Goal: Task Accomplishment & Management: Manage account settings

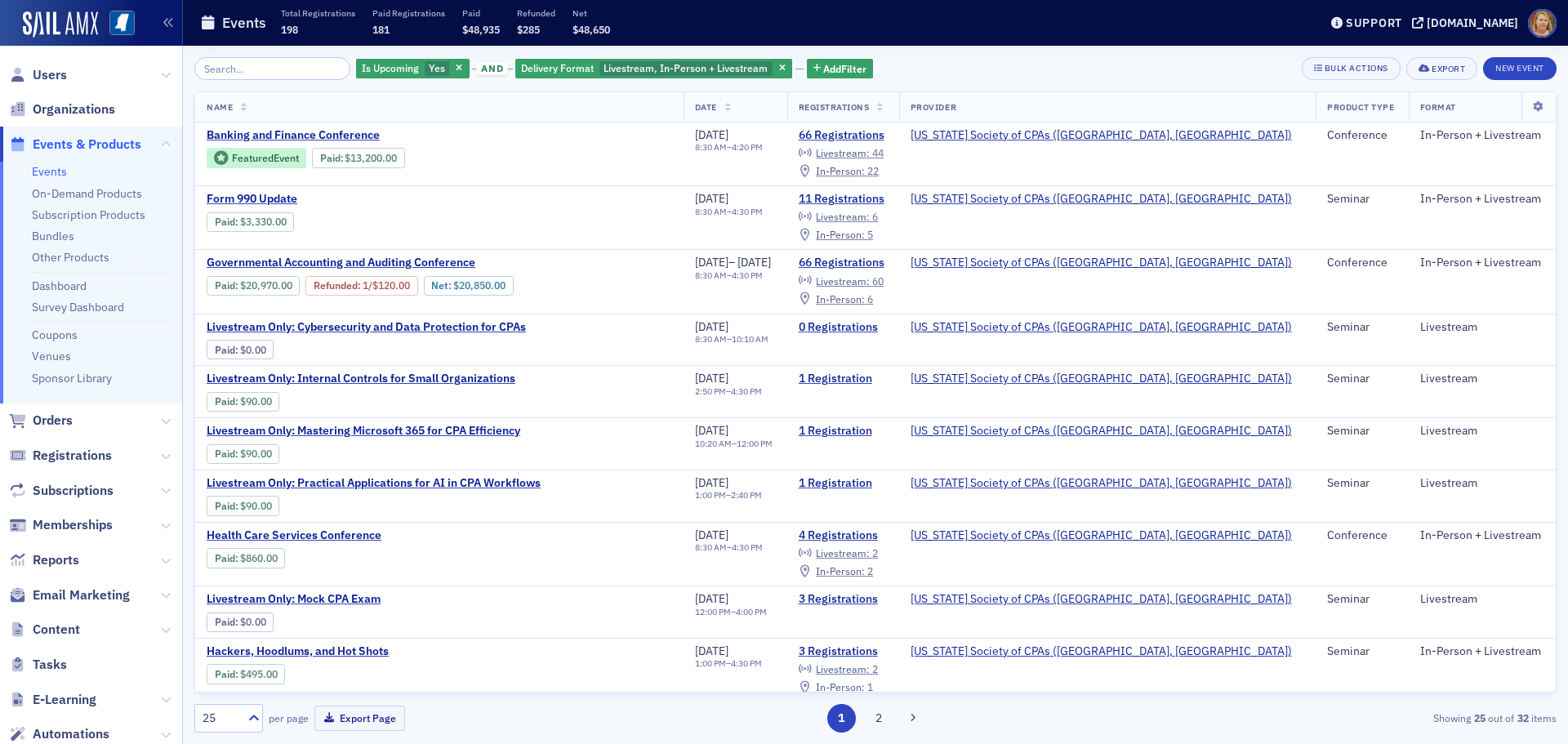
drag, startPoint x: 441, startPoint y: 71, endPoint x: 329, endPoint y: 79, distance: 112.3
click at [456, 71] on icon "button" at bounding box center [459, 69] width 7 height 9
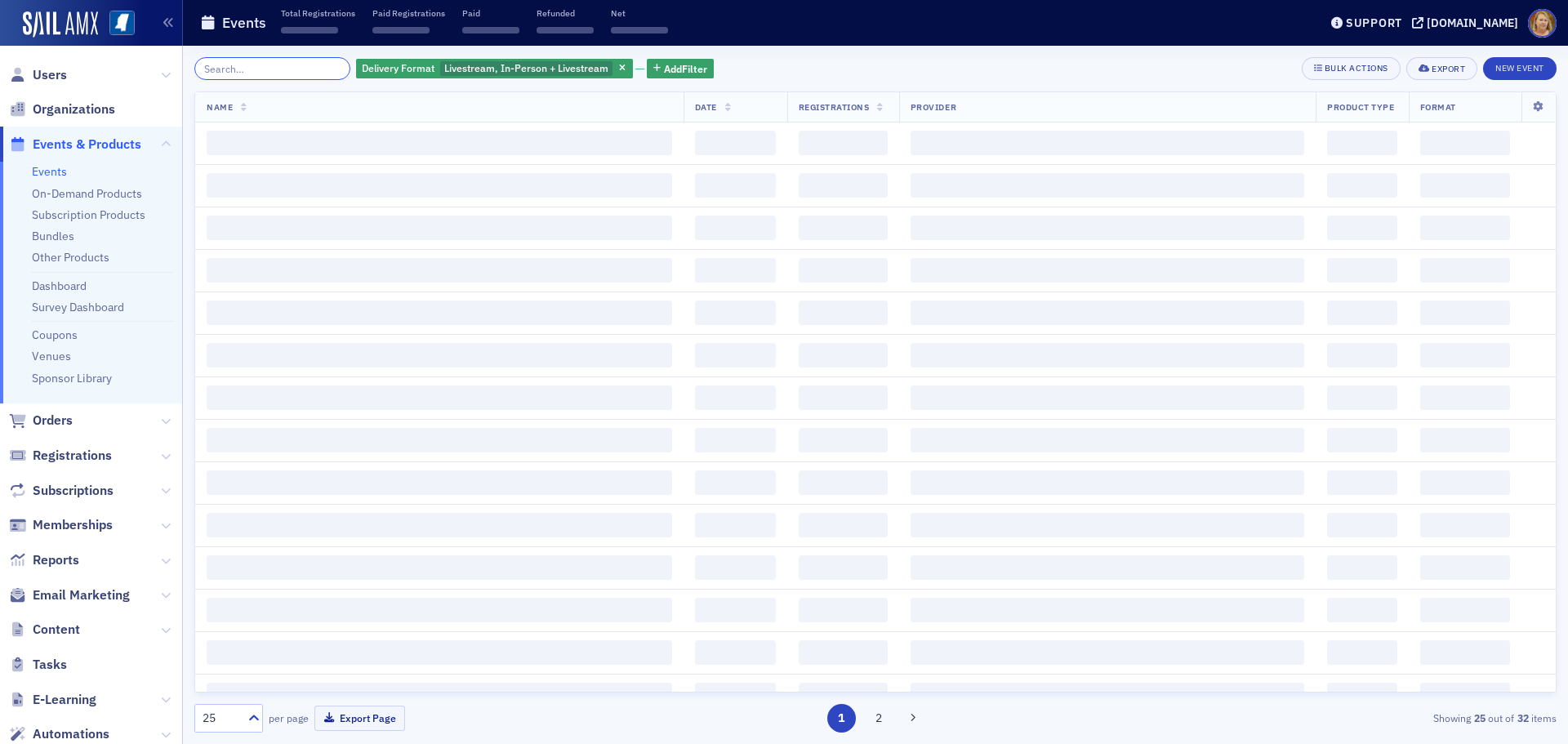
drag, startPoint x: 315, startPoint y: 71, endPoint x: 314, endPoint y: 51, distance: 20.0
click at [314, 71] on input "search" at bounding box center [272, 68] width 156 height 23
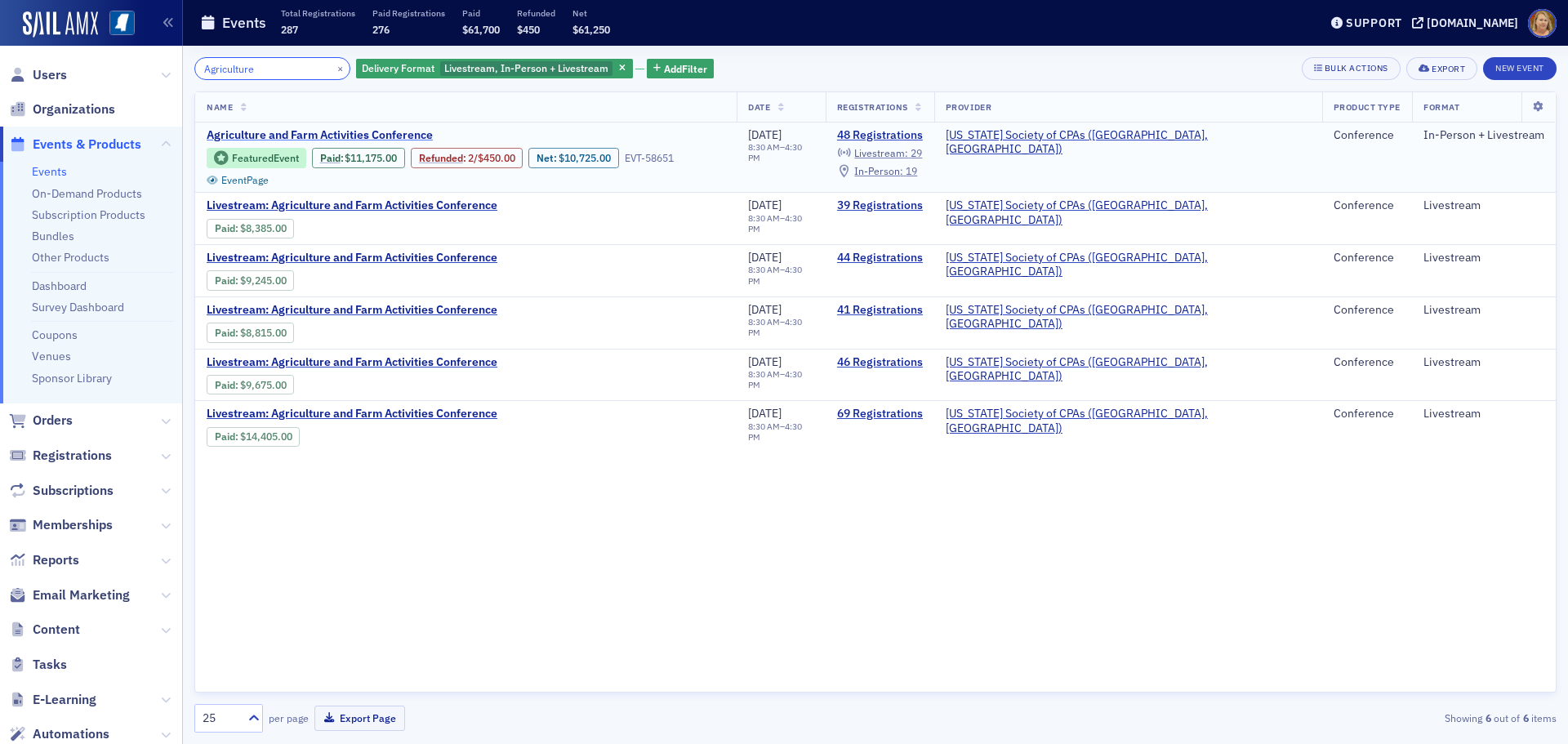
type input "Agriculture"
click at [324, 137] on span "Agriculture and Farm Activities Conference" at bounding box center [344, 135] width 275 height 15
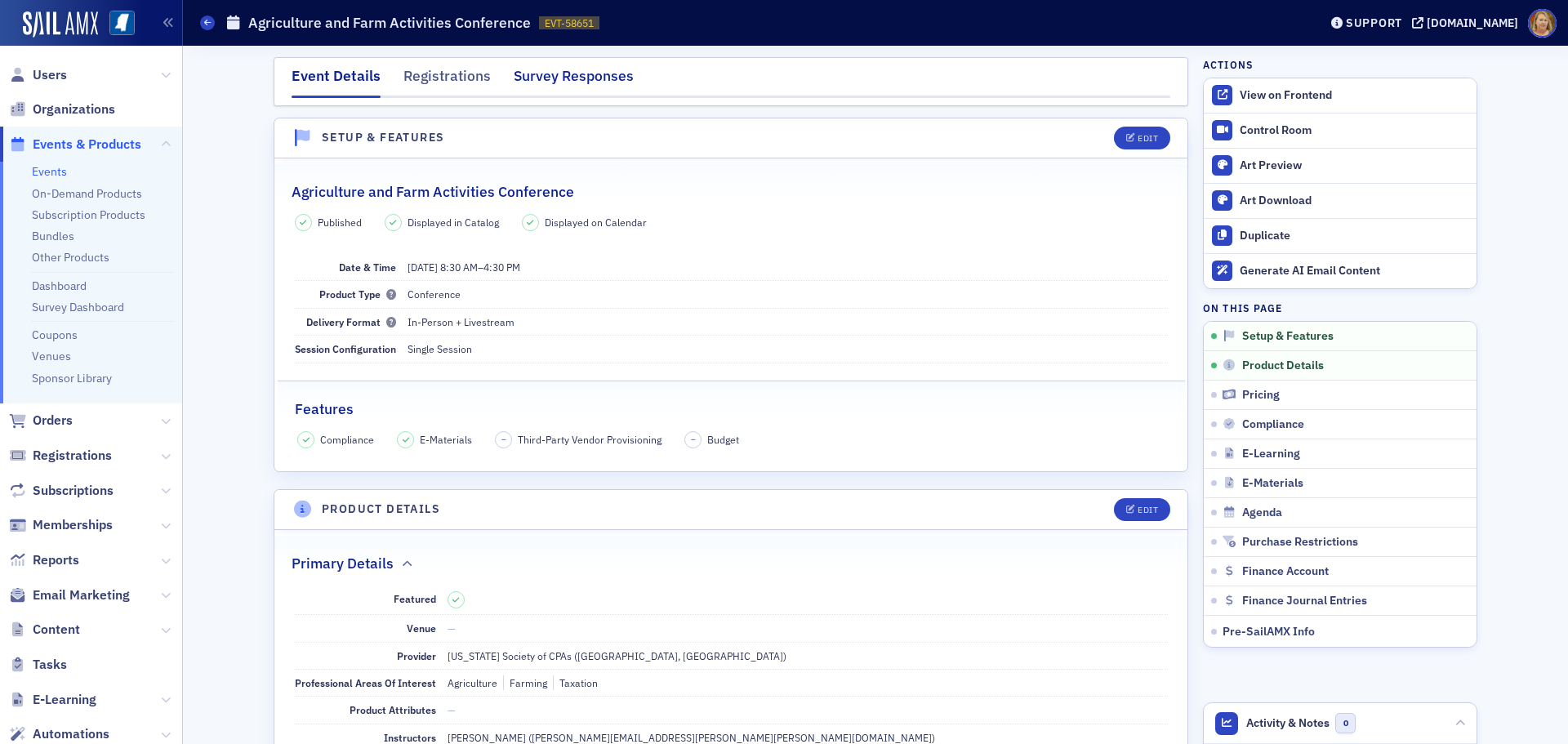
click at [521, 80] on div "Survey Responses" at bounding box center [574, 80] width 120 height 30
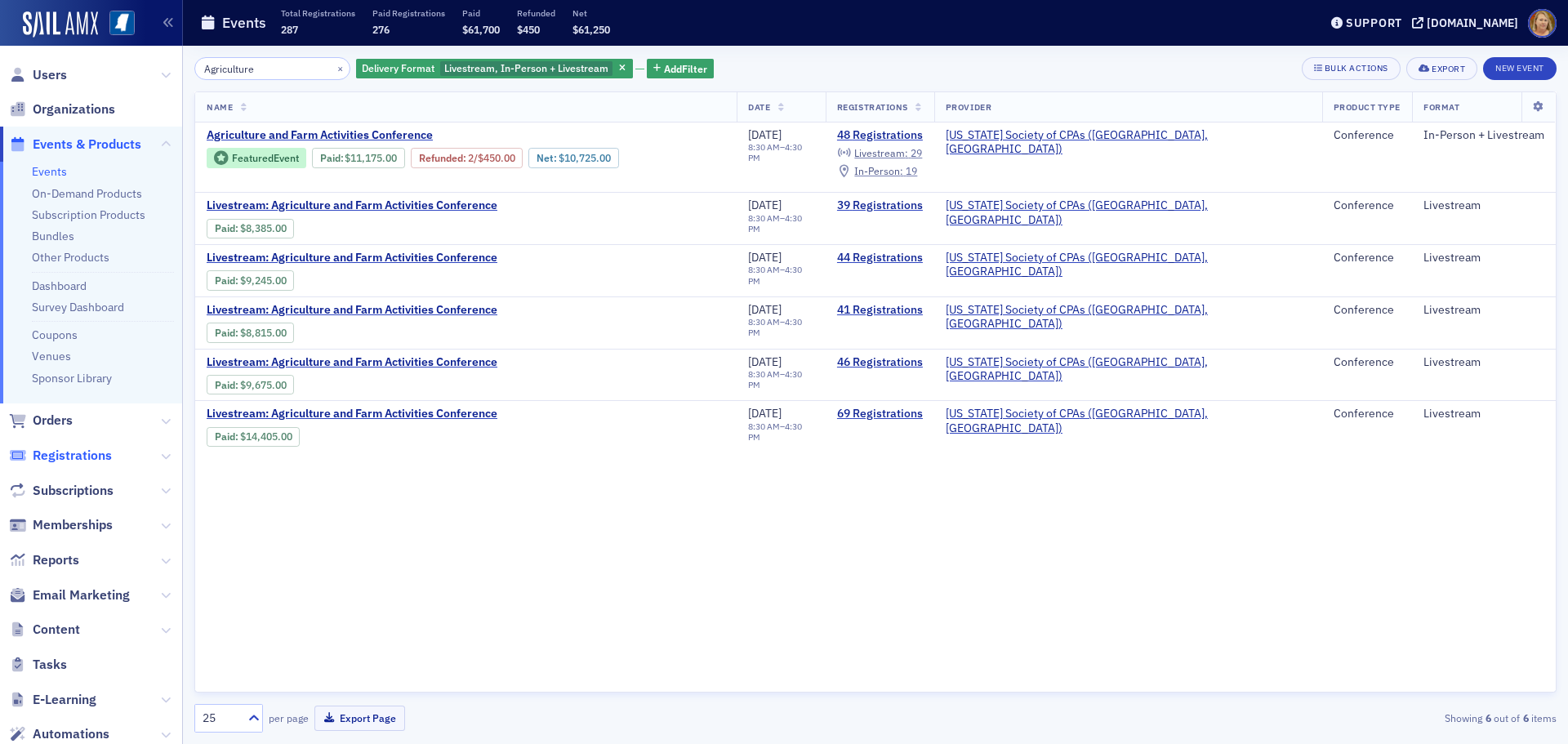
click at [85, 449] on span "Registrations" at bounding box center [72, 455] width 79 height 18
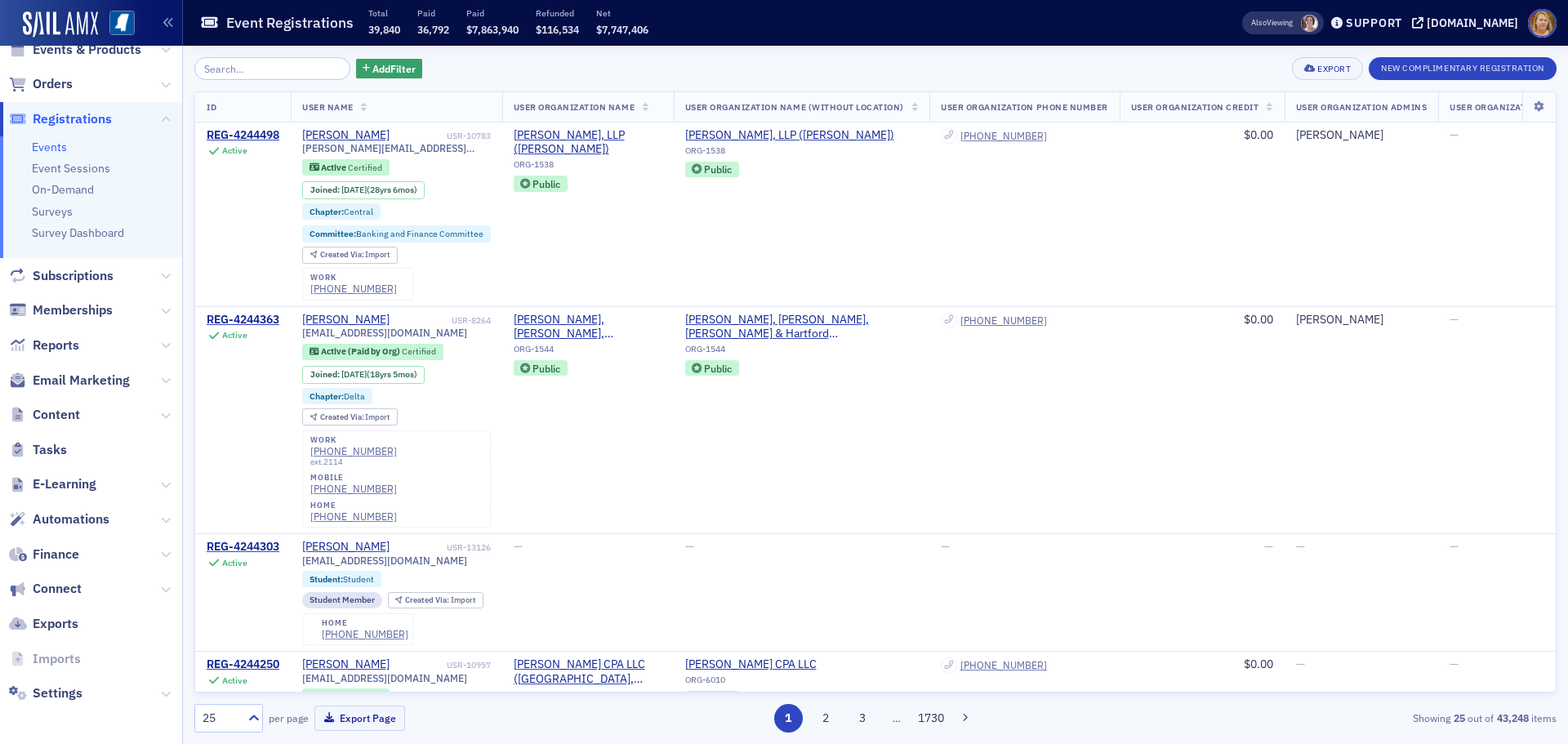
scroll to position [96, 0]
click at [76, 693] on span "Settings" at bounding box center [57, 691] width 50 height 18
select select "US"
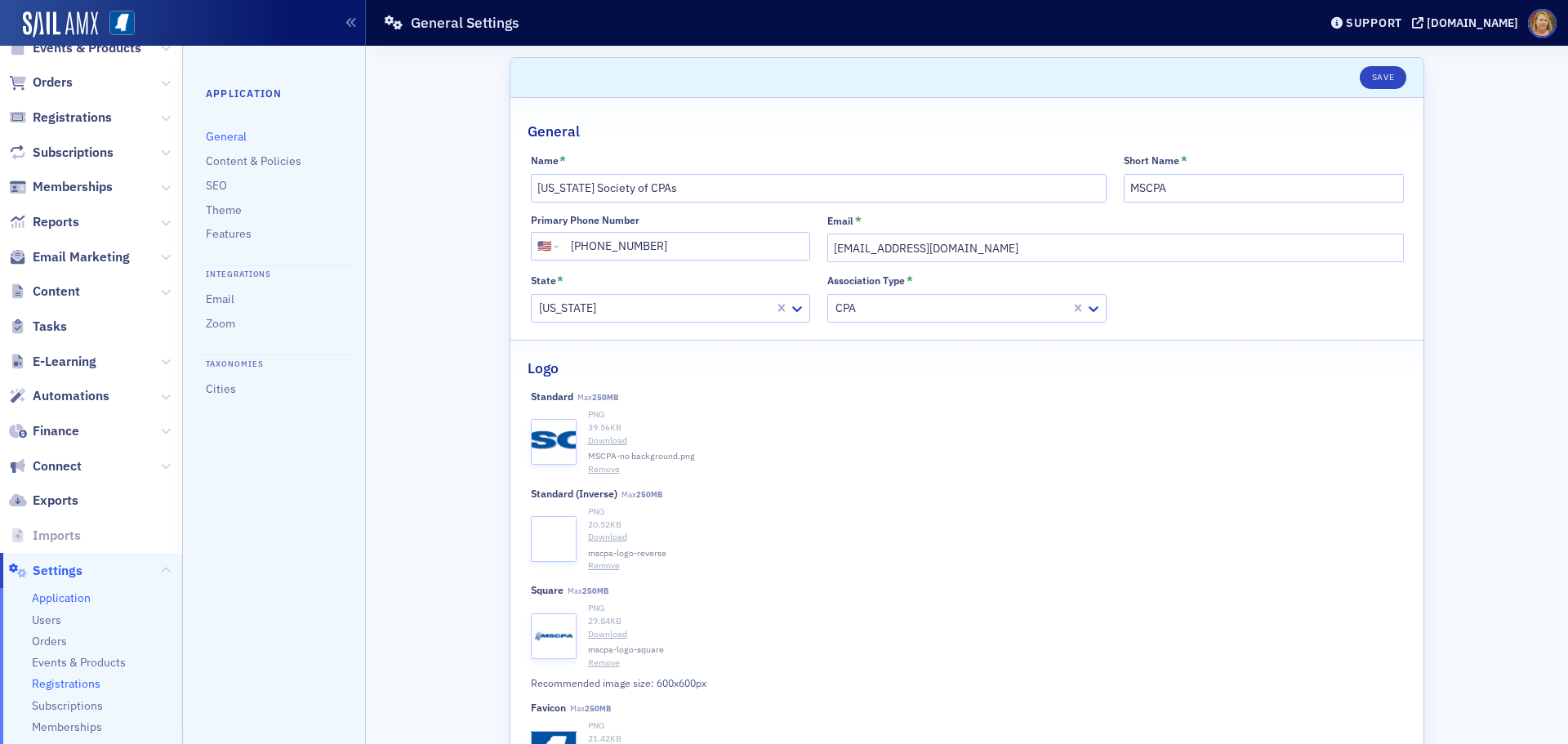
click at [91, 684] on span "Registrations" at bounding box center [66, 683] width 69 height 16
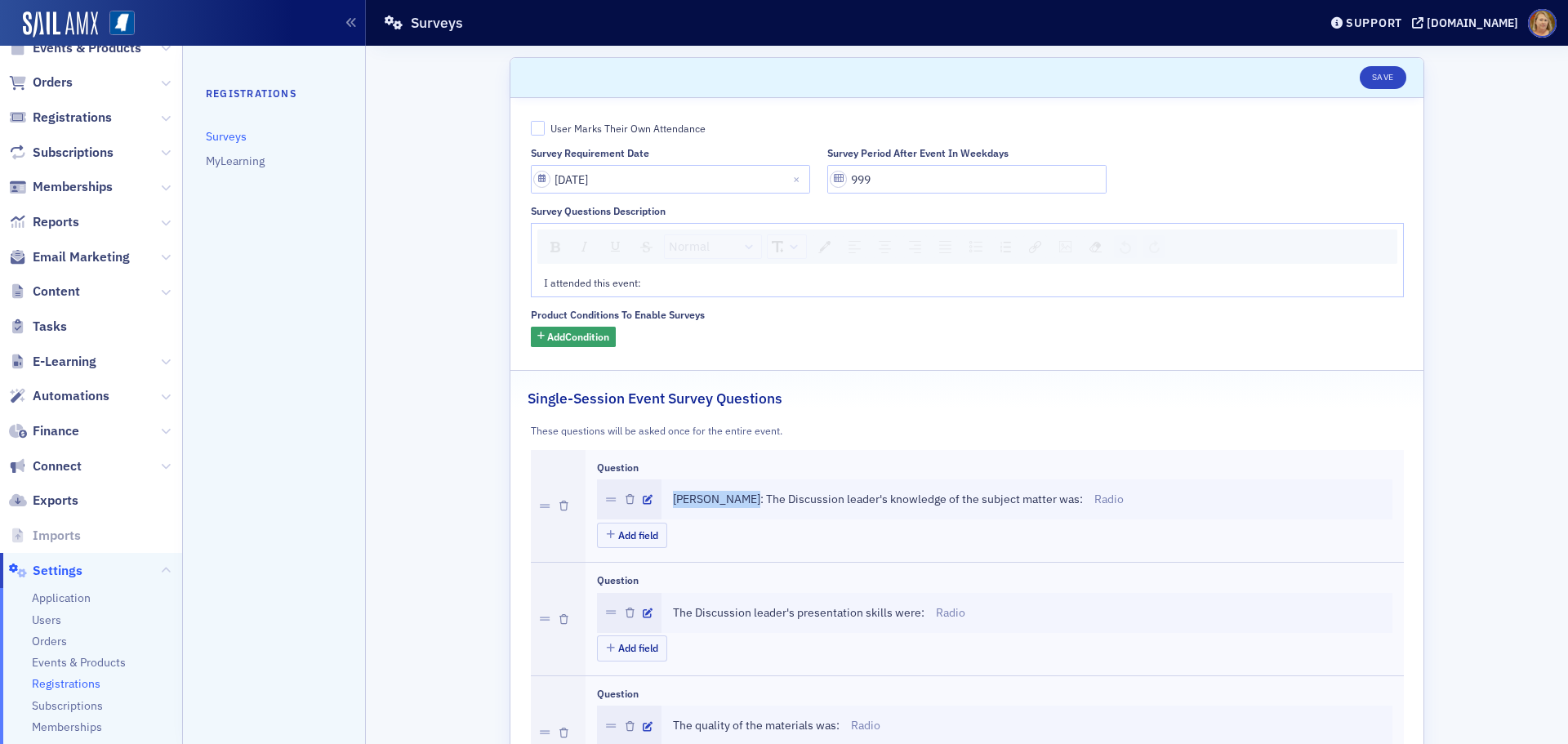
drag, startPoint x: 745, startPoint y: 498, endPoint x: 666, endPoint y: 494, distance: 79.1
click at [673, 494] on span "Roger McEowen: The Discussion leader's knowledge of the subject matter was:" at bounding box center [878, 498] width 410 height 17
click at [673, 505] on span "Roger McEowen: The Discussion leader's knowledge of the subject matter was:" at bounding box center [878, 498] width 410 height 17
drag, startPoint x: 748, startPoint y: 497, endPoint x: 656, endPoint y: 502, distance: 92.1
click at [661, 502] on div "Roger McEowen: The Discussion leader's knowledge of the subject matter was: Rad…" at bounding box center [1026, 499] width 731 height 40
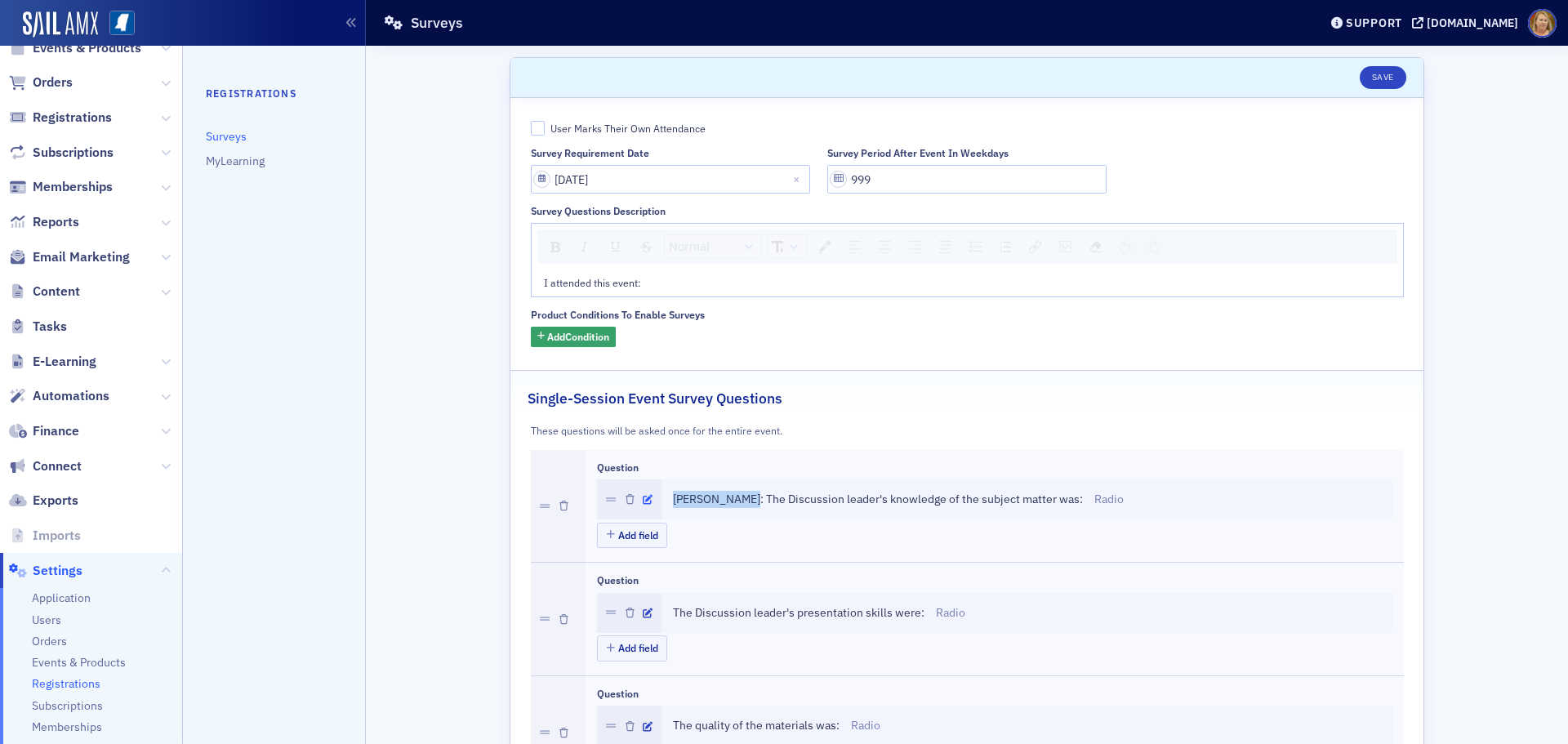
click at [642, 500] on icon "button" at bounding box center [647, 500] width 10 height 10
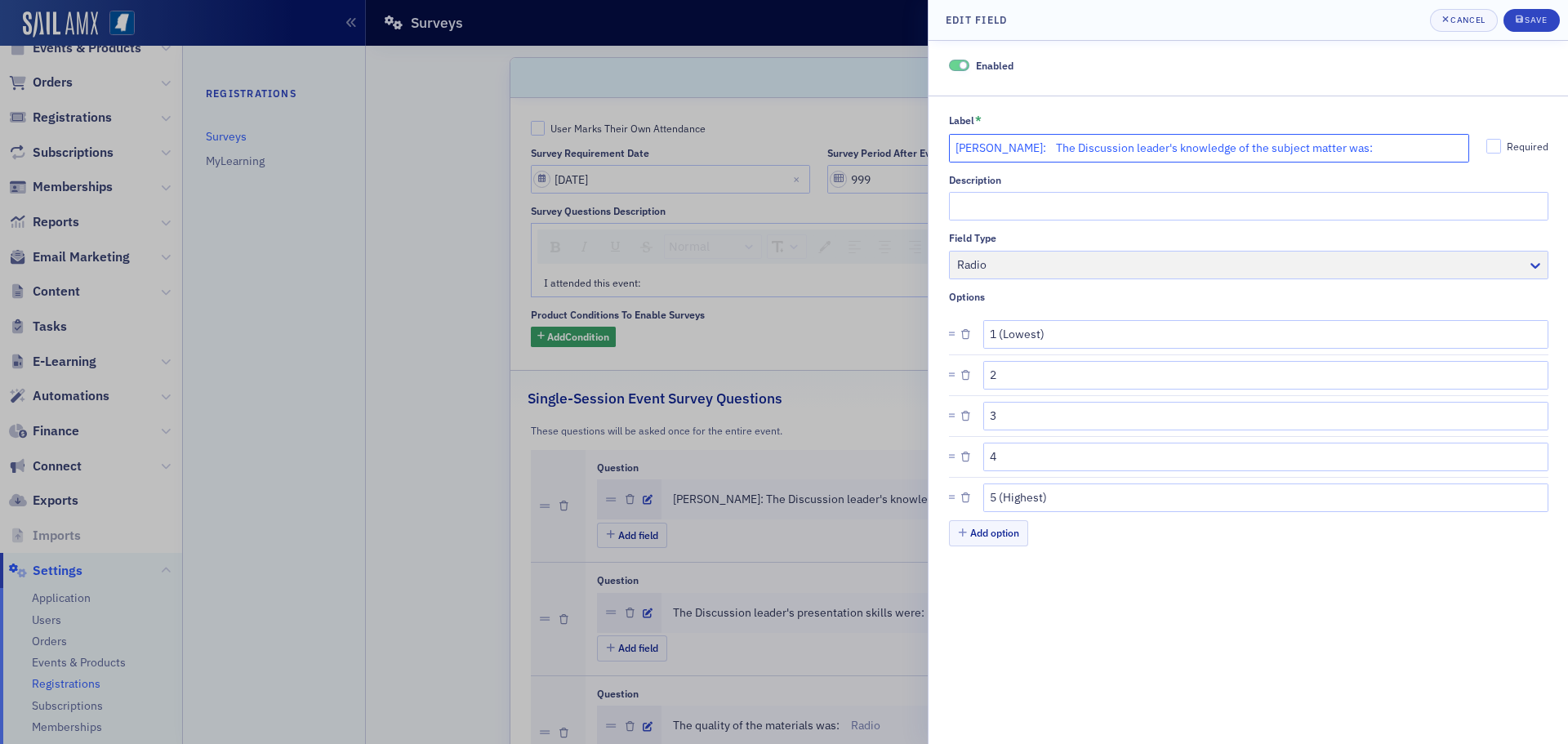
drag, startPoint x: 1037, startPoint y: 143, endPoint x: 950, endPoint y: 155, distance: 87.8
click at [950, 155] on input "Roger McEowen: The Discussion leader's knowledge of the subject matter was:" at bounding box center [1209, 148] width 521 height 28
type input "Mark Streiber: The Discussion leader's knowledge of the subject matter was:"
click at [1539, 25] on div "Save" at bounding box center [1536, 20] width 22 height 9
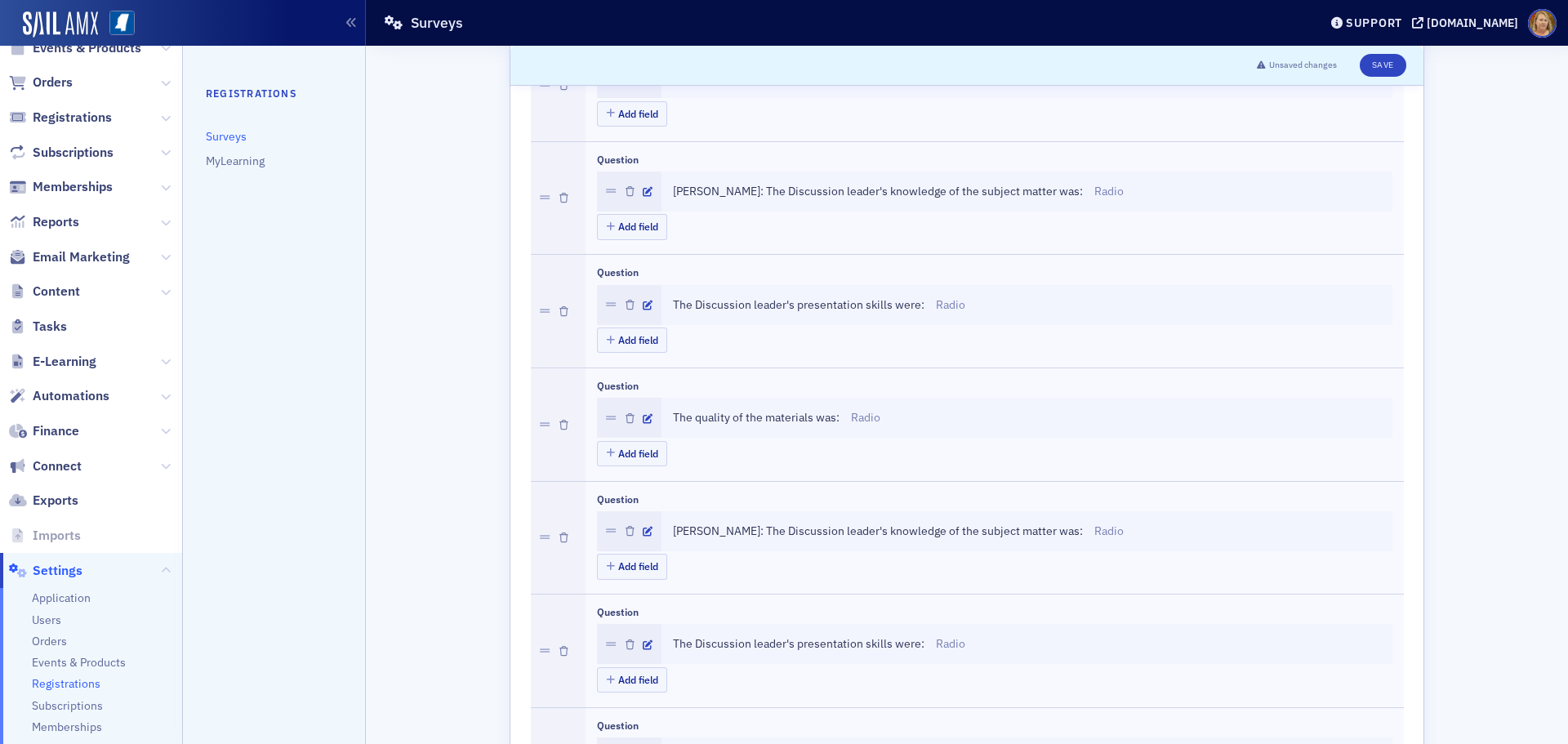
scroll to position [653, 0]
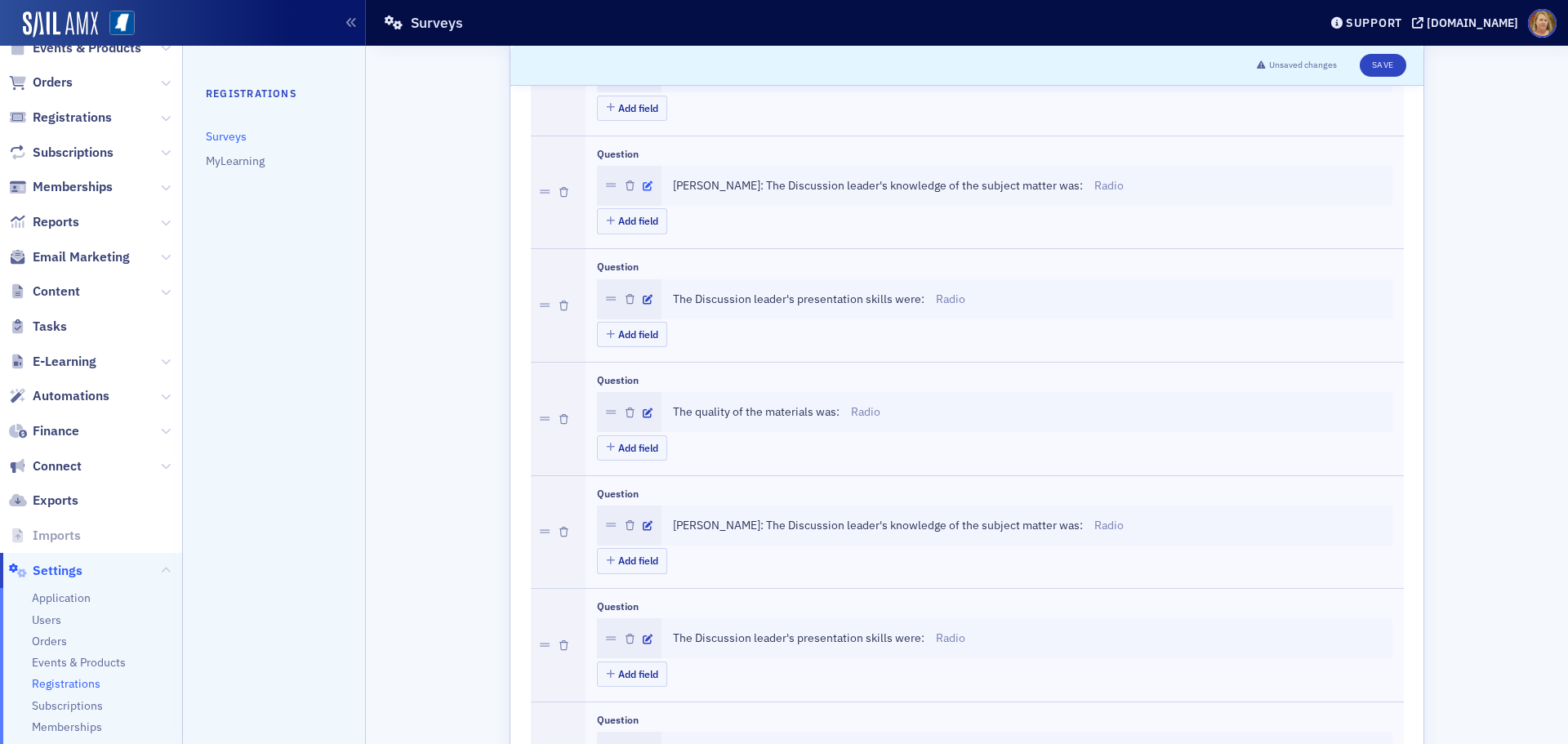
click at [643, 183] on icon "button" at bounding box center [647, 186] width 10 height 10
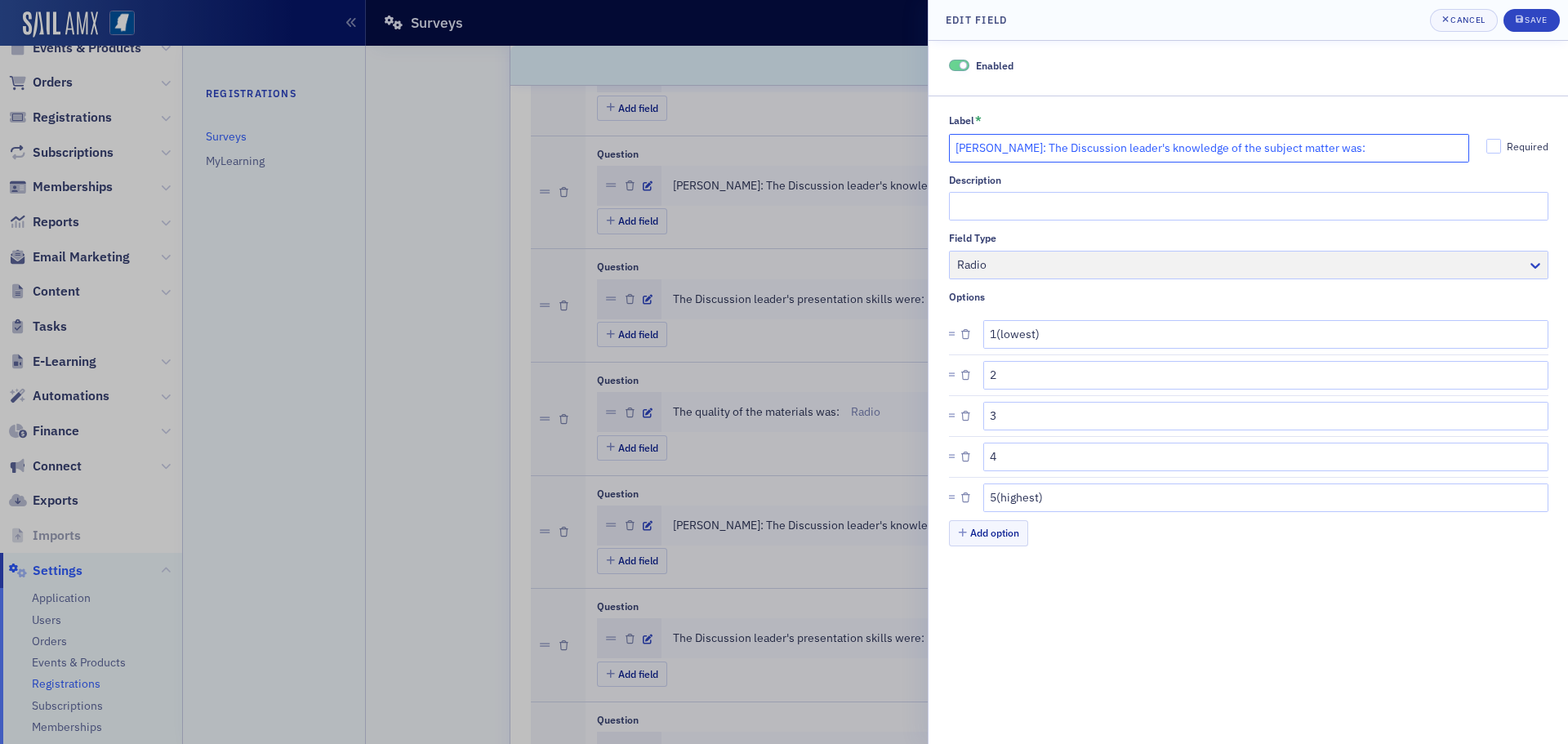
drag, startPoint x: 1014, startPoint y: 144, endPoint x: 948, endPoint y: 144, distance: 66.0
click at [949, 144] on input "Austin Bean: The Discussion leader's knowledge of the subject matter was:" at bounding box center [1209, 148] width 521 height 28
type input "Mary Ivon Montgomery: The Discussion leader's knowledge of the subject matter w…"
drag, startPoint x: 1535, startPoint y: 27, endPoint x: 1547, endPoint y: 22, distance: 13.0
click at [1540, 25] on button "Save" at bounding box center [1531, 20] width 56 height 23
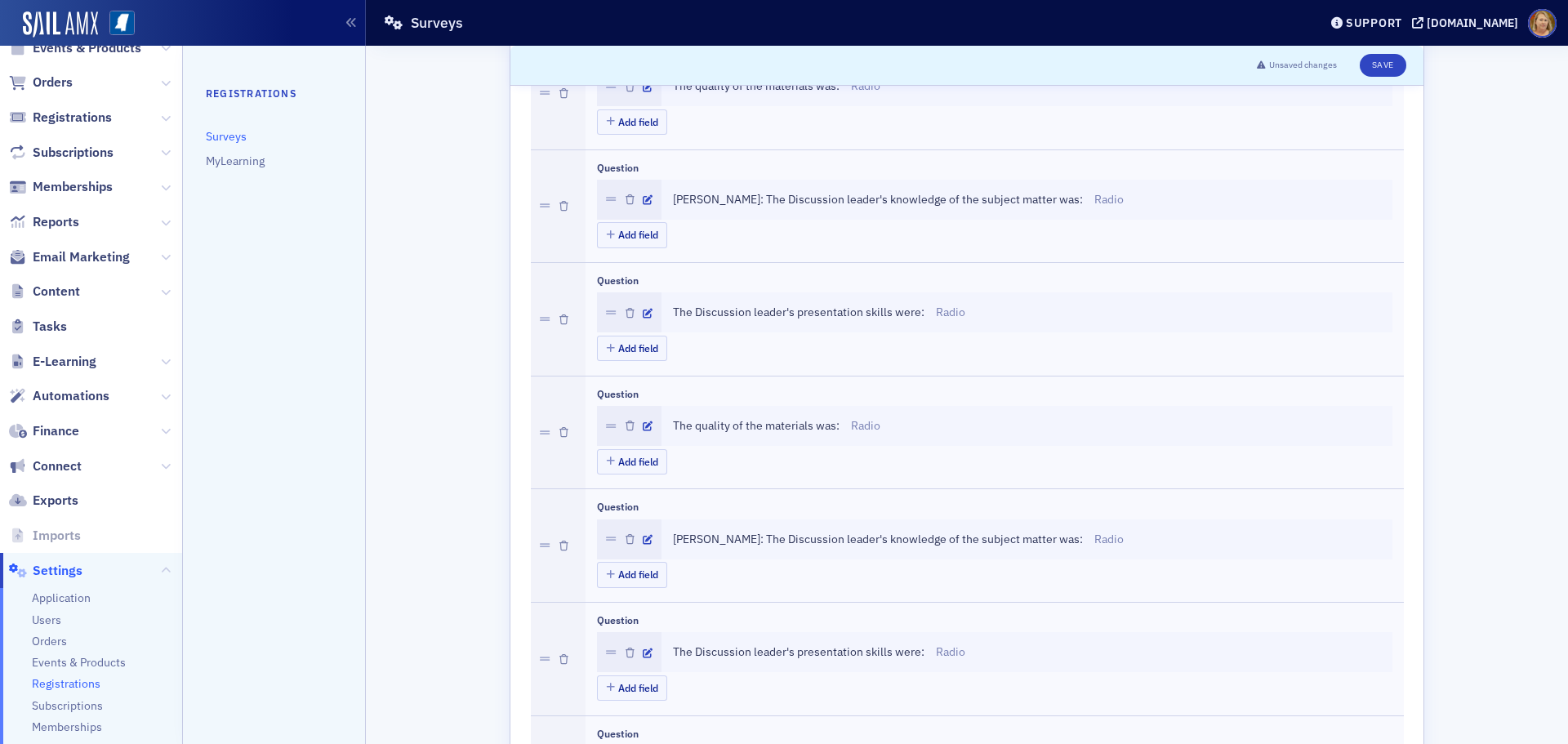
scroll to position [979, 0]
click at [642, 200] on icon "button" at bounding box center [647, 199] width 10 height 10
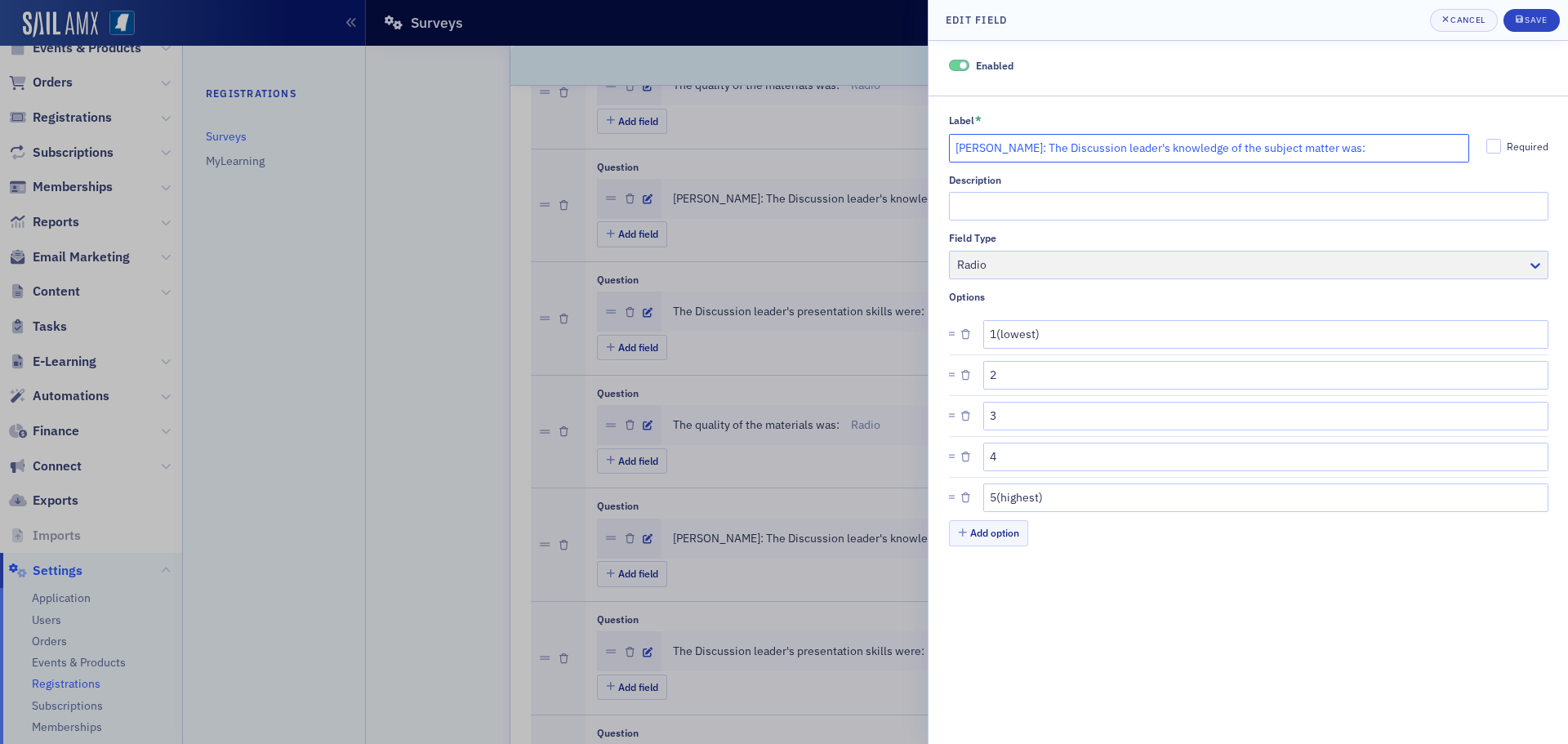
drag, startPoint x: 1032, startPoint y: 144, endPoint x: 946, endPoint y: 140, distance: 86.1
click at [946, 140] on div "Label * Chad McElvany: The Discussion leader's knowledge of the subject matter …" at bounding box center [1248, 331] width 639 height 435
click at [1005, 149] on input "David Perterson: The Discussion leader's knowledge of the subject matter was:" at bounding box center [1209, 148] width 521 height 28
type input "David Peterson: The Discussion leader's knowledge of the subject matter was:"
click at [1535, 20] on div "Save" at bounding box center [1536, 20] width 22 height 9
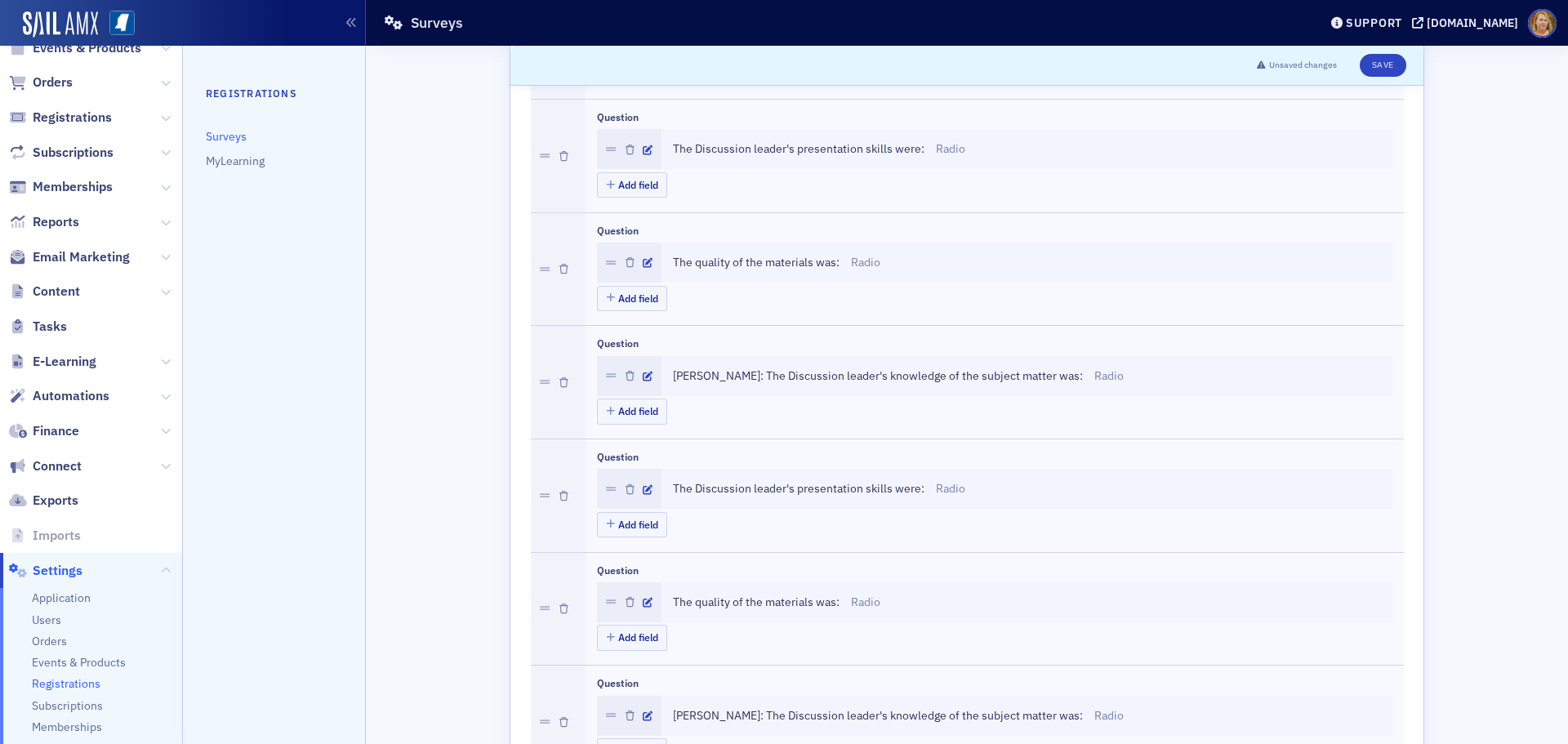
scroll to position [1143, 0]
click at [642, 374] on icon "button" at bounding box center [647, 375] width 10 height 10
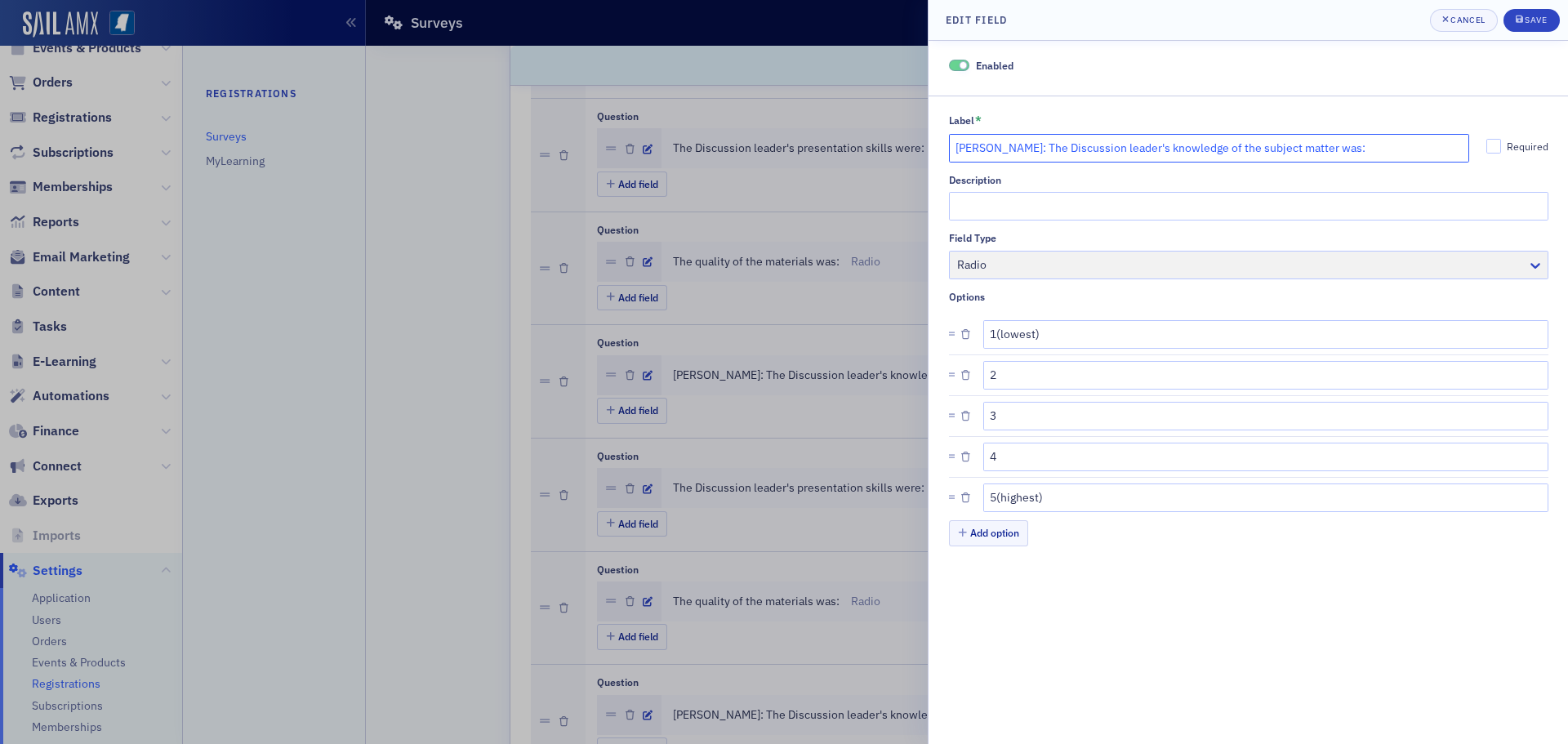
drag, startPoint x: 1032, startPoint y: 145, endPoint x: 955, endPoint y: 144, distance: 77.0
click at [955, 144] on input "Walker Roberts: The Discussion leader's knowledge of the subject matter was:" at bounding box center [1209, 148] width 521 height 28
type input "Susan Sullivan: The Discussion leader's knowledge of the subject matter was:"
click at [1521, 24] on div "submit" at bounding box center [1520, 20] width 10 height 13
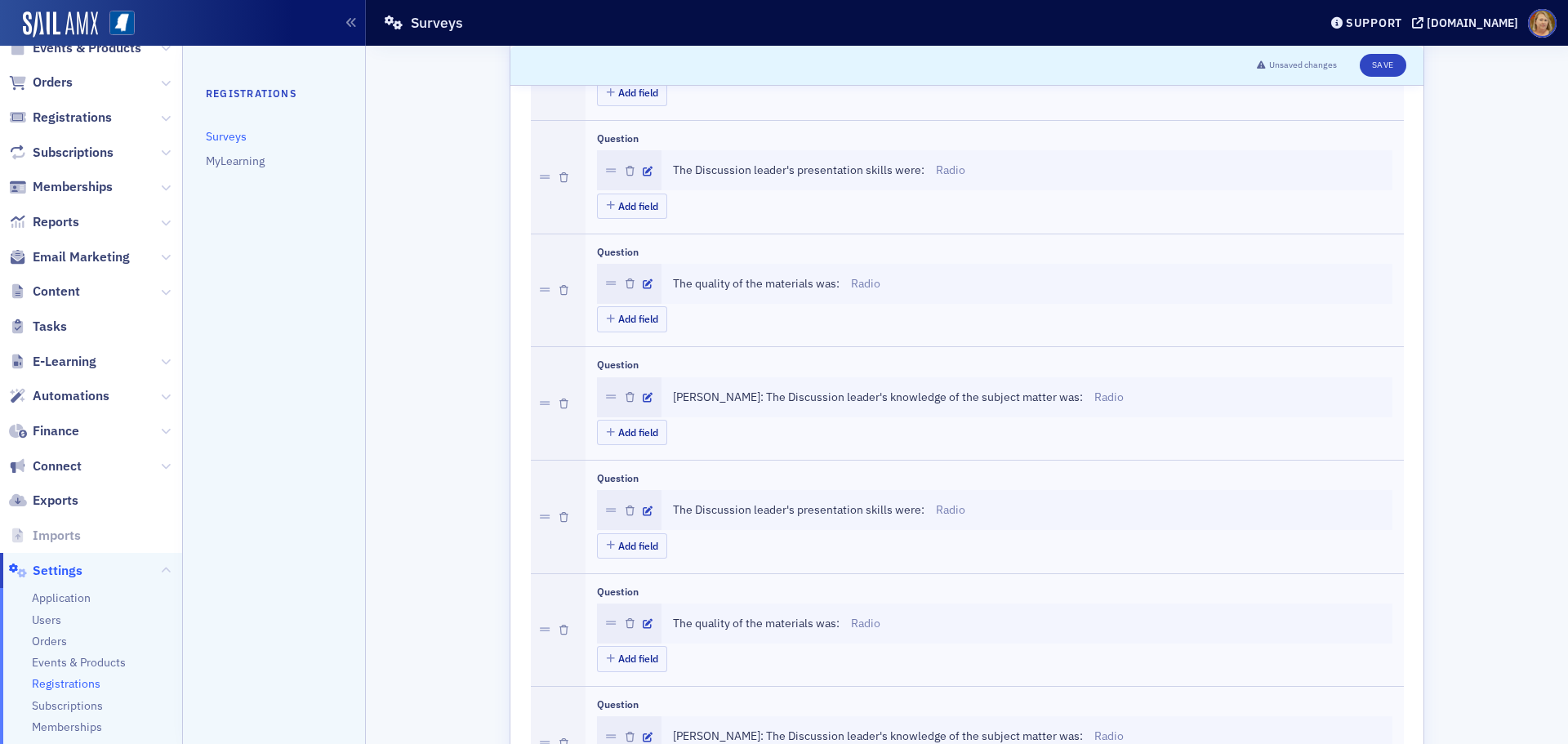
scroll to position [1469, 0]
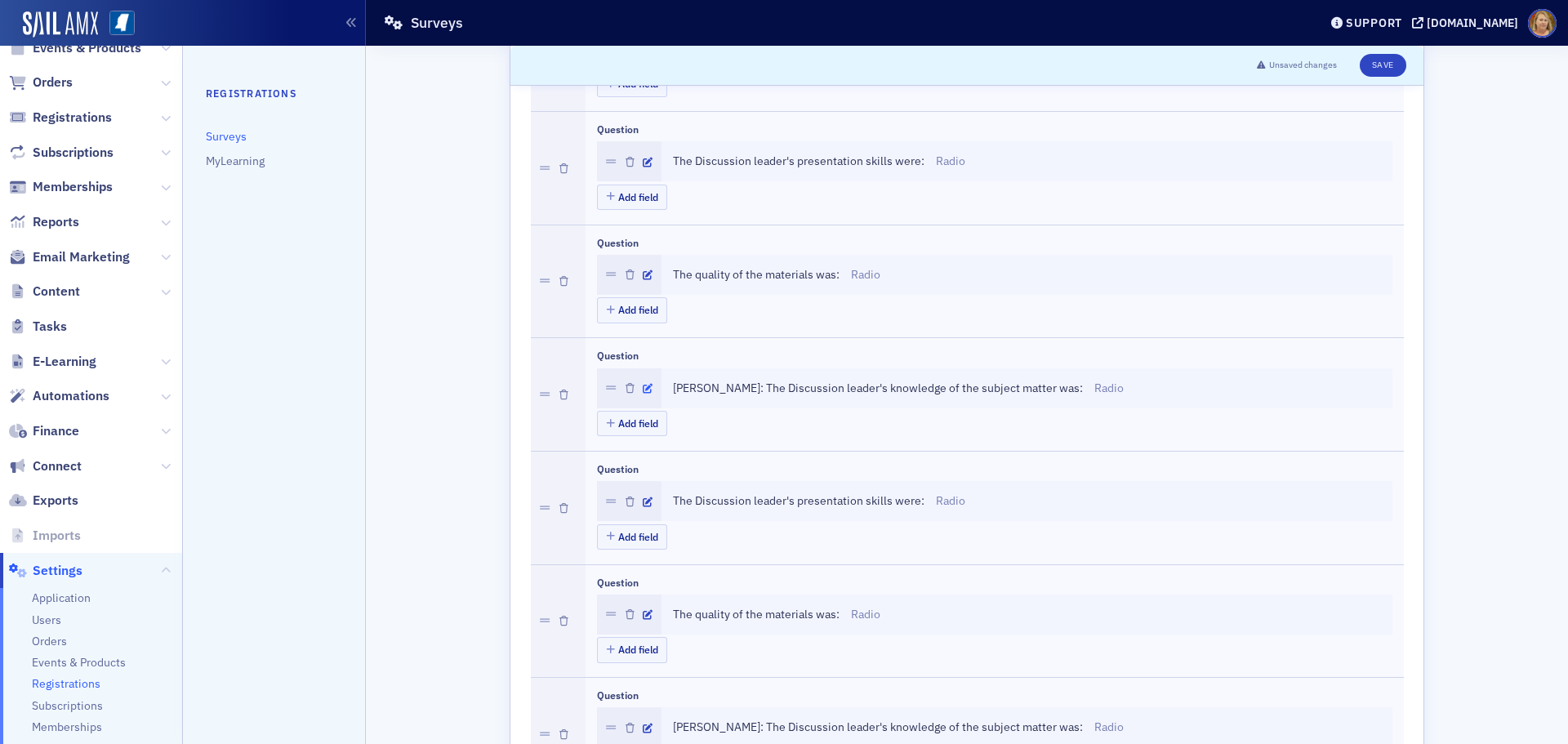
click at [642, 384] on icon "button" at bounding box center [647, 388] width 10 height 10
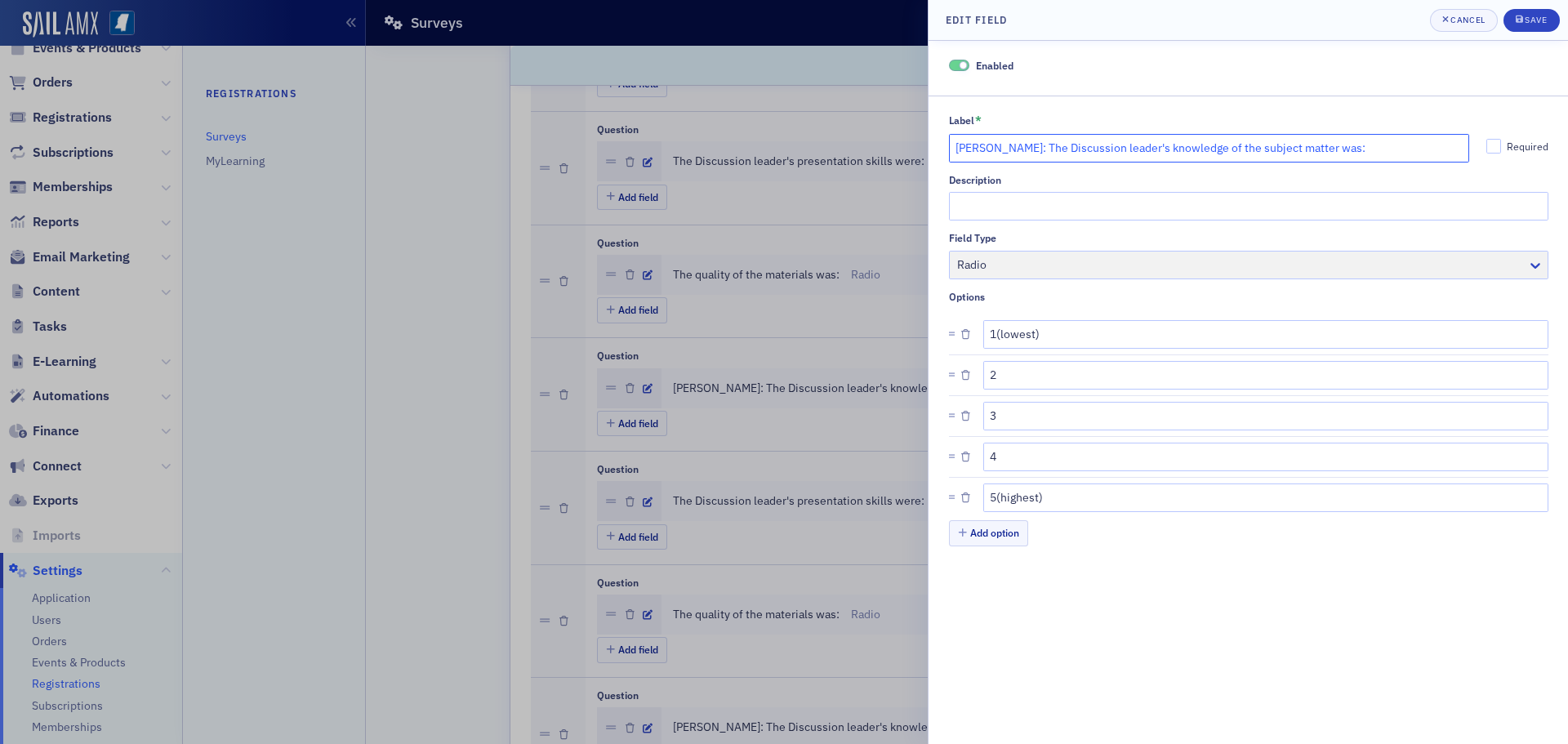
drag, startPoint x: 998, startPoint y: 144, endPoint x: 943, endPoint y: 145, distance: 55.0
click at [943, 145] on div "Label * Jia Scott: The Discussion leader's knowledge of the subject matter was:…" at bounding box center [1248, 331] width 639 height 435
type input "Erik Smith: The Discussion leader's knowledge of the subject matter was:"
click at [1519, 20] on icon "submit" at bounding box center [1518, 19] width 7 height 9
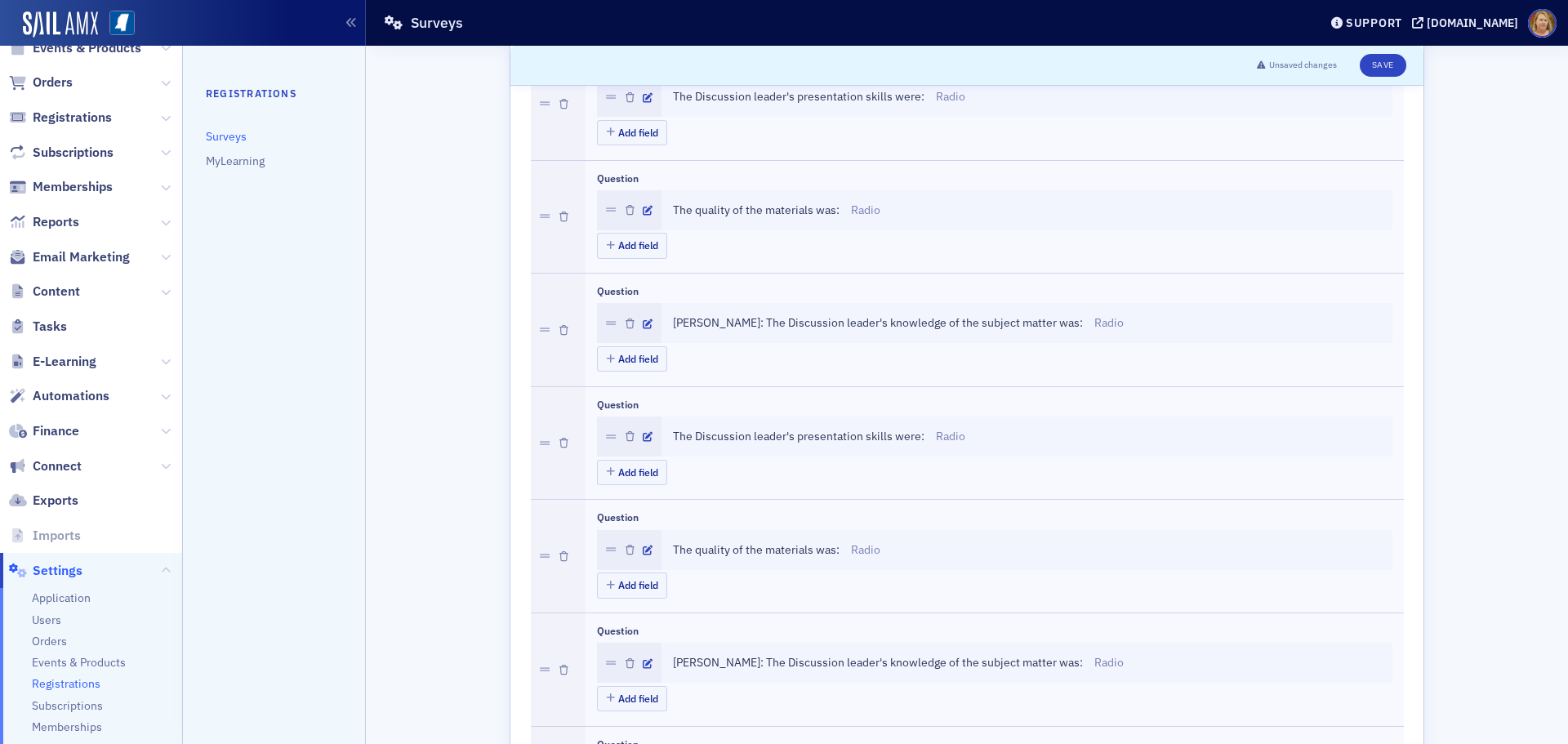
scroll to position [1877, 0]
click at [642, 315] on icon "button" at bounding box center [647, 320] width 10 height 10
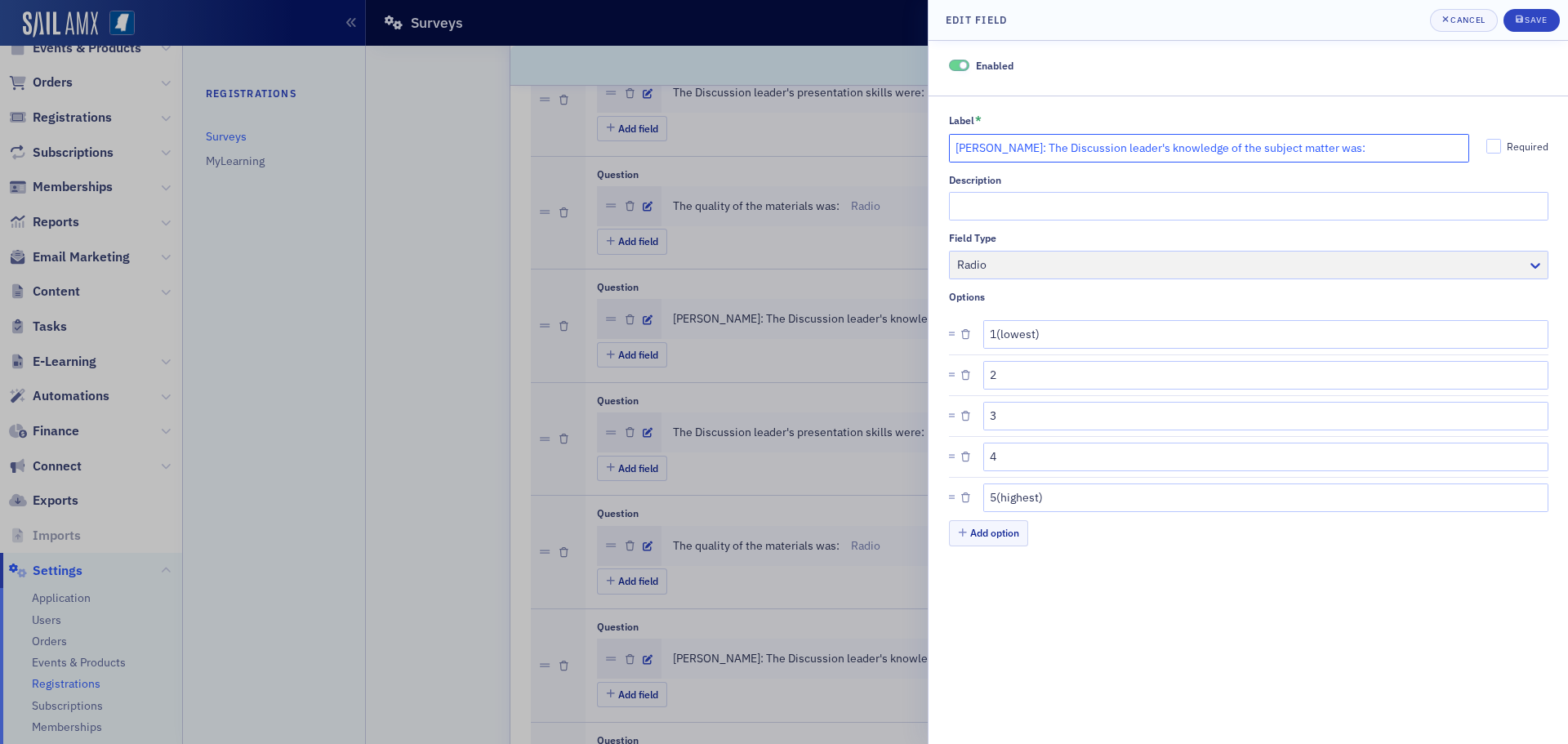
drag, startPoint x: 1009, startPoint y: 149, endPoint x: 947, endPoint y: 149, distance: 62.0
click at [949, 149] on input "Brian Mills: The Discussion leader's knowledge of the subject matter was:" at bounding box center [1209, 148] width 521 height 28
type input "Jeff Fair: The Discussion leader's knowledge of the subject matter was:"
click at [1521, 19] on icon "submit" at bounding box center [1518, 19] width 7 height 7
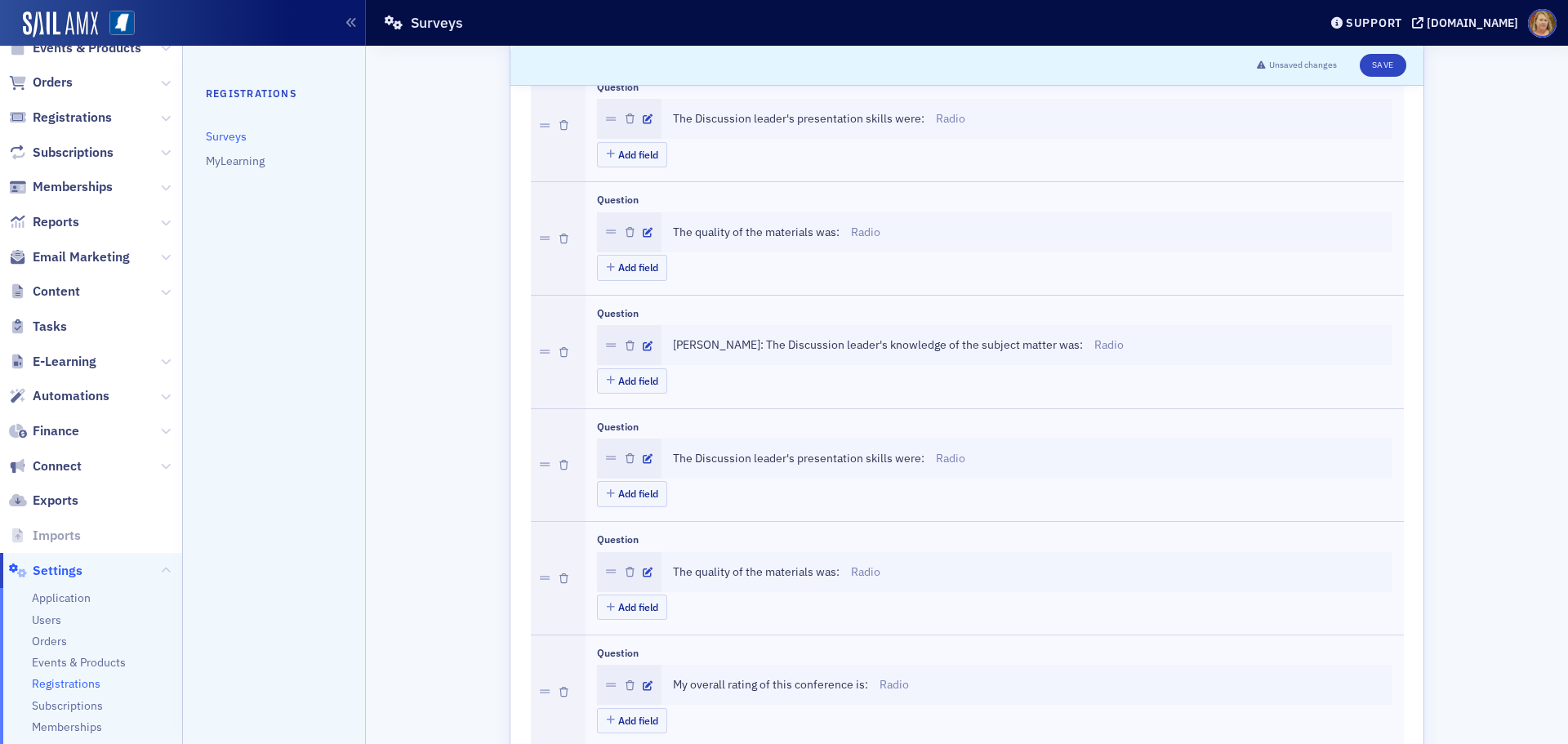
scroll to position [2204, 0]
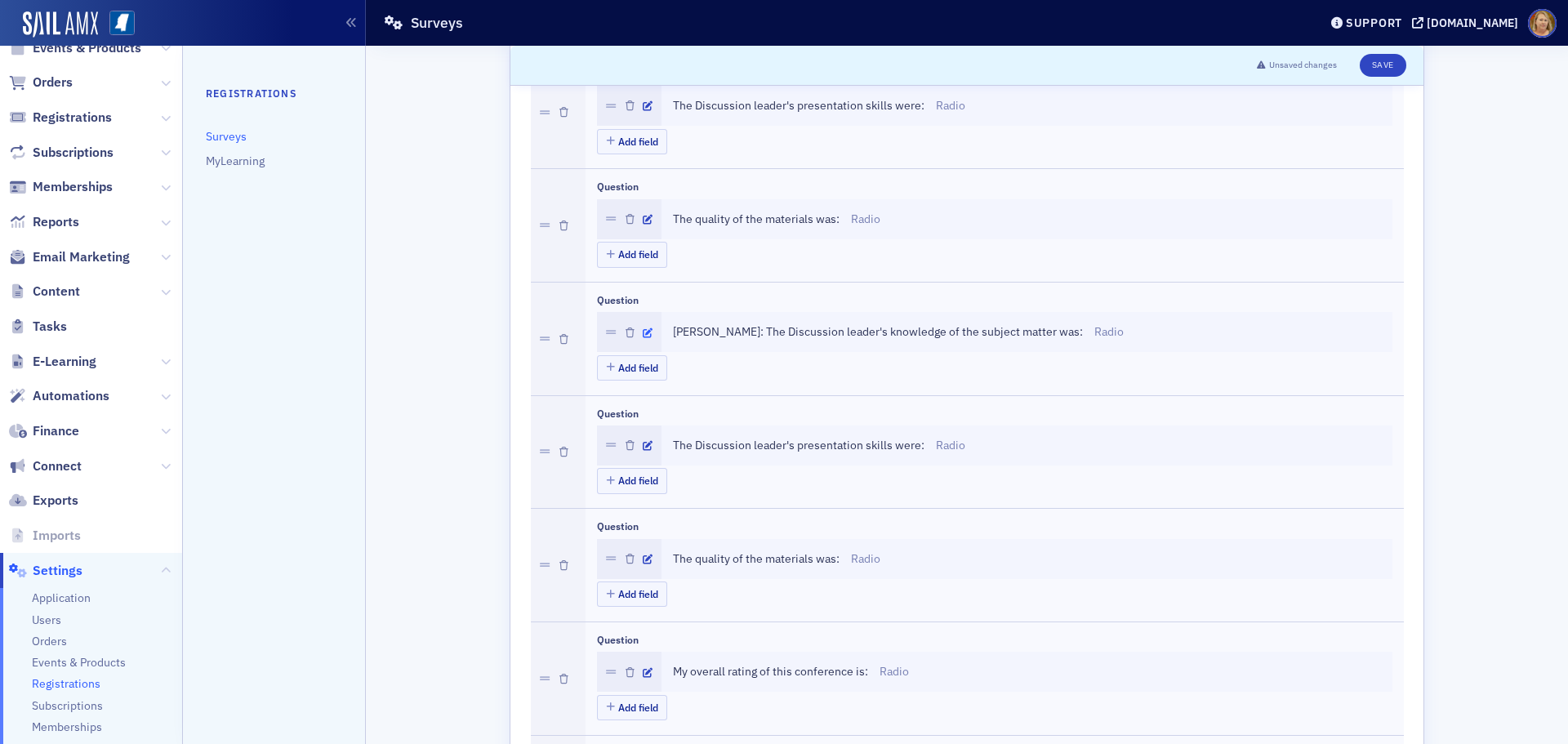
click at [642, 329] on icon "button" at bounding box center [647, 333] width 10 height 10
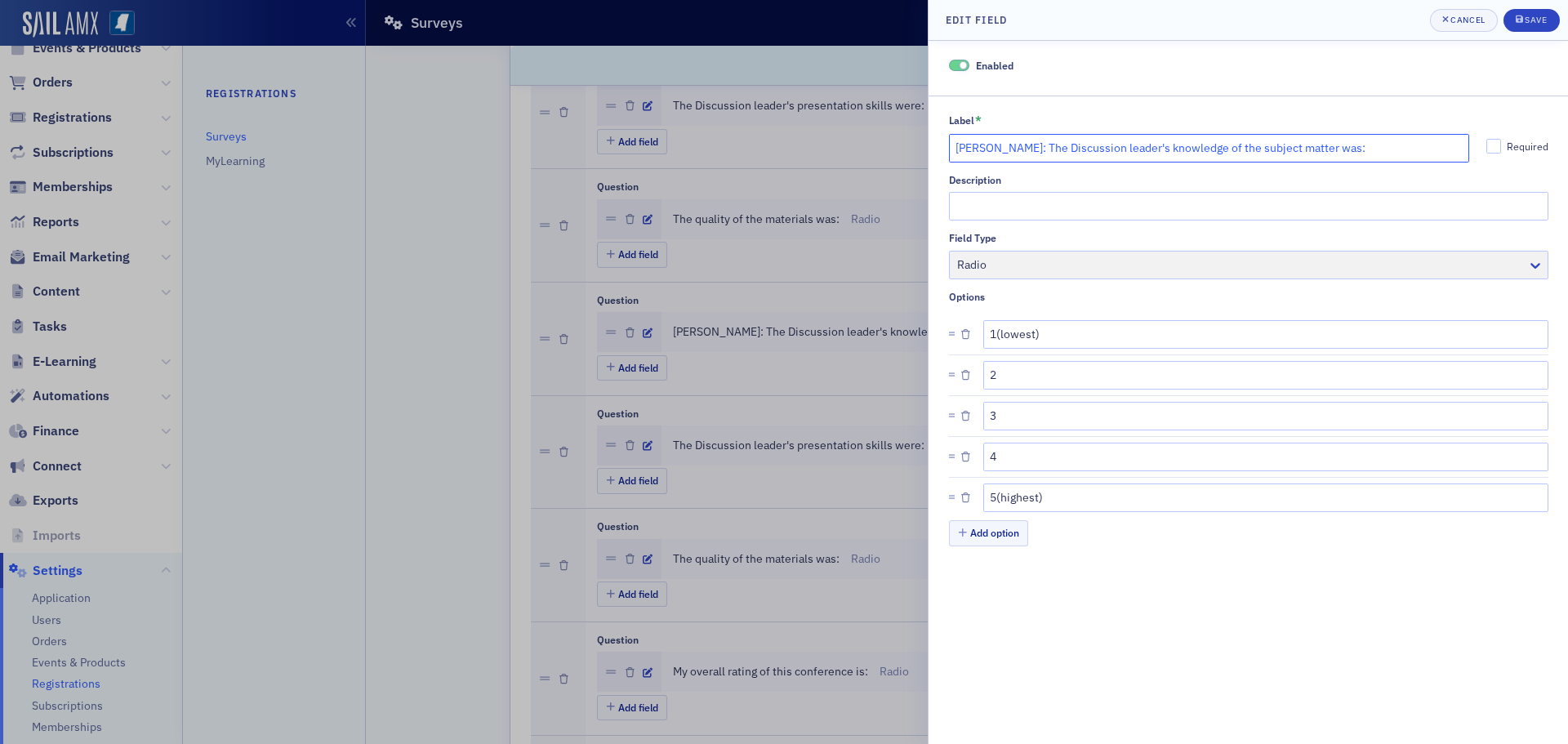
drag, startPoint x: 1006, startPoint y: 148, endPoint x: 948, endPoint y: 139, distance: 58.7
click at [949, 139] on input "Kevin Kim: The Discussion leader's knowledge of the subject matter was:" at bounding box center [1209, 148] width 521 height 28
type input "Panel: The Discussion leader's knowledge of the subject matter was:"
click at [1519, 26] on div "submit" at bounding box center [1520, 20] width 10 height 13
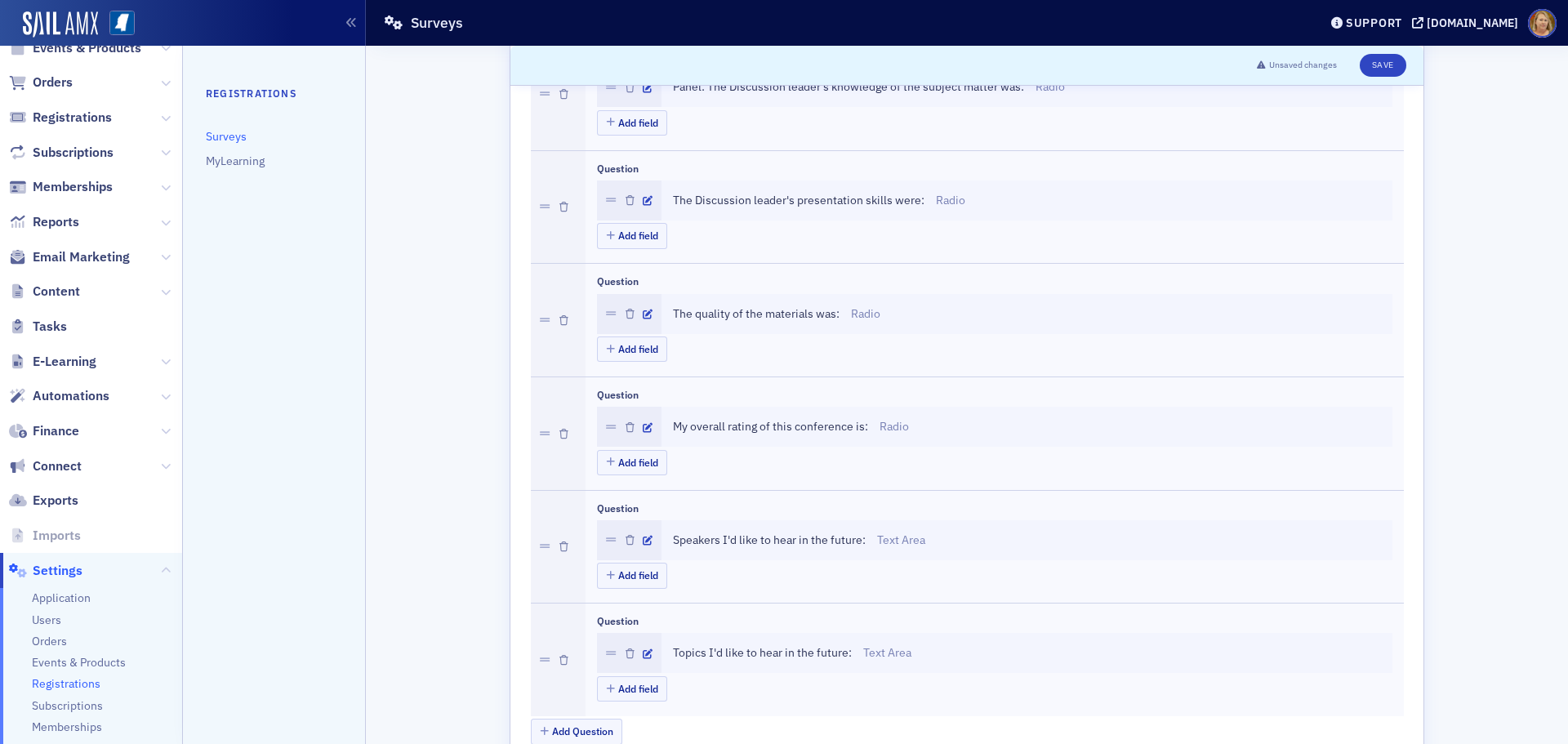
scroll to position [2530, 0]
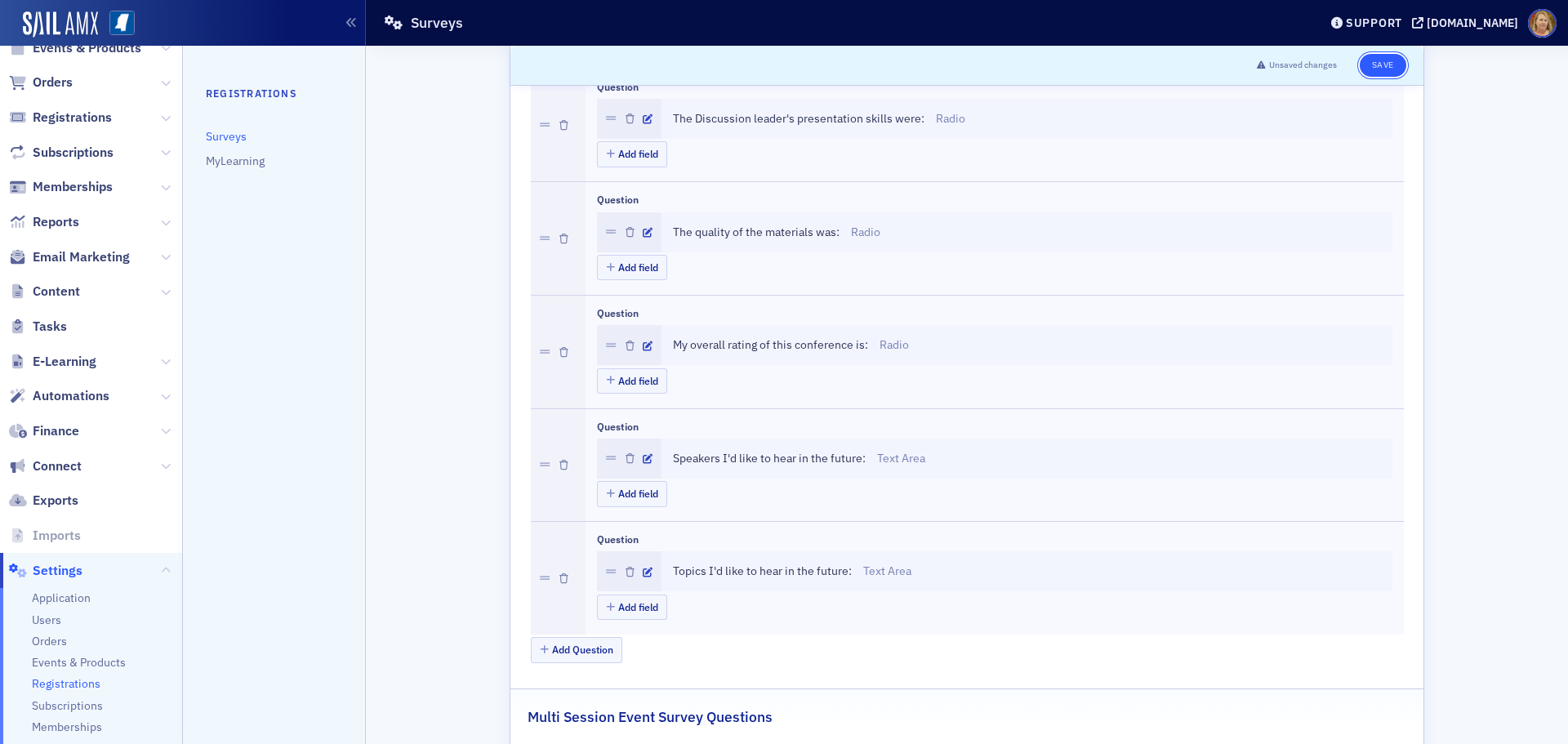
click at [1371, 69] on button "Save" at bounding box center [1382, 65] width 46 height 23
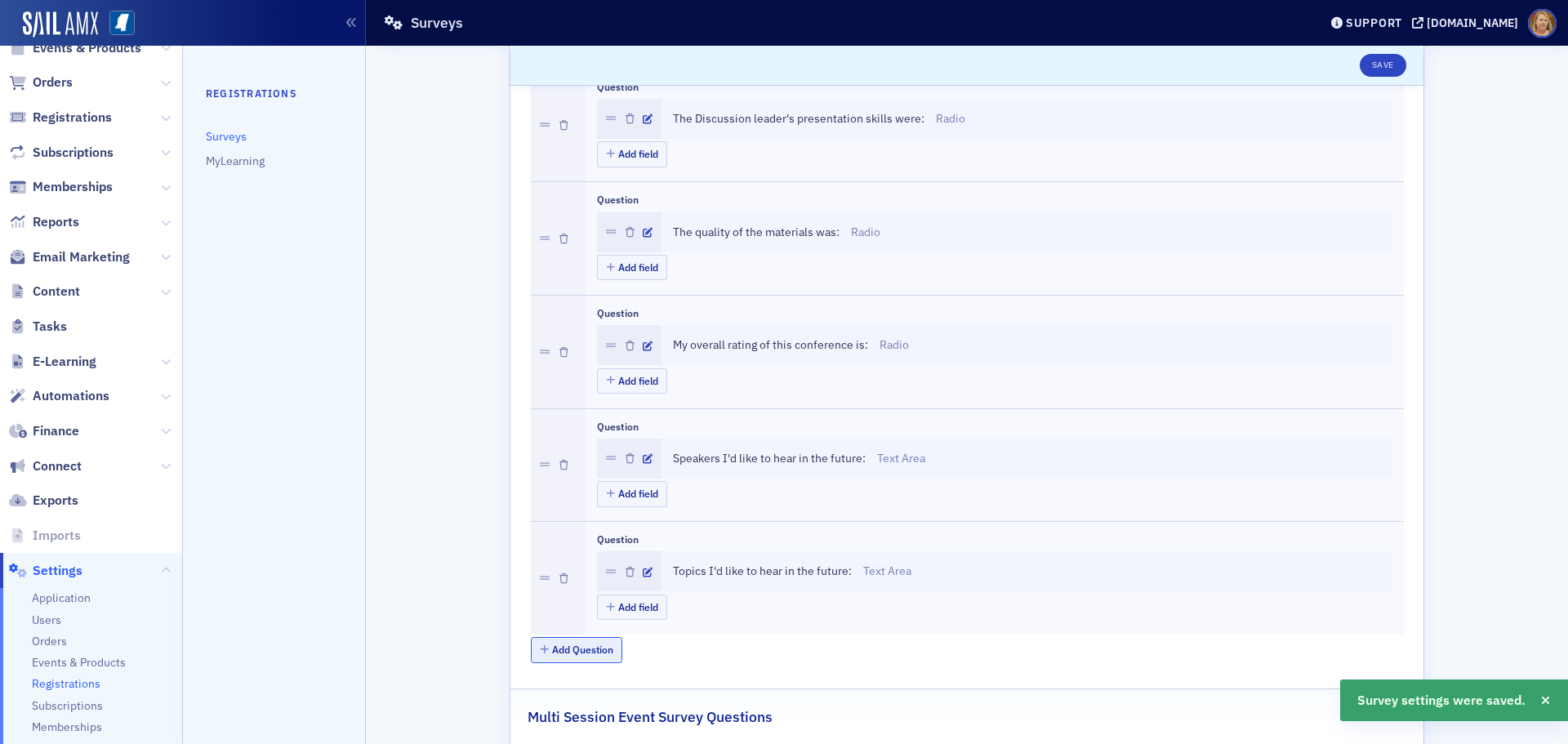
click at [592, 648] on button "Add Question" at bounding box center [577, 649] width 92 height 25
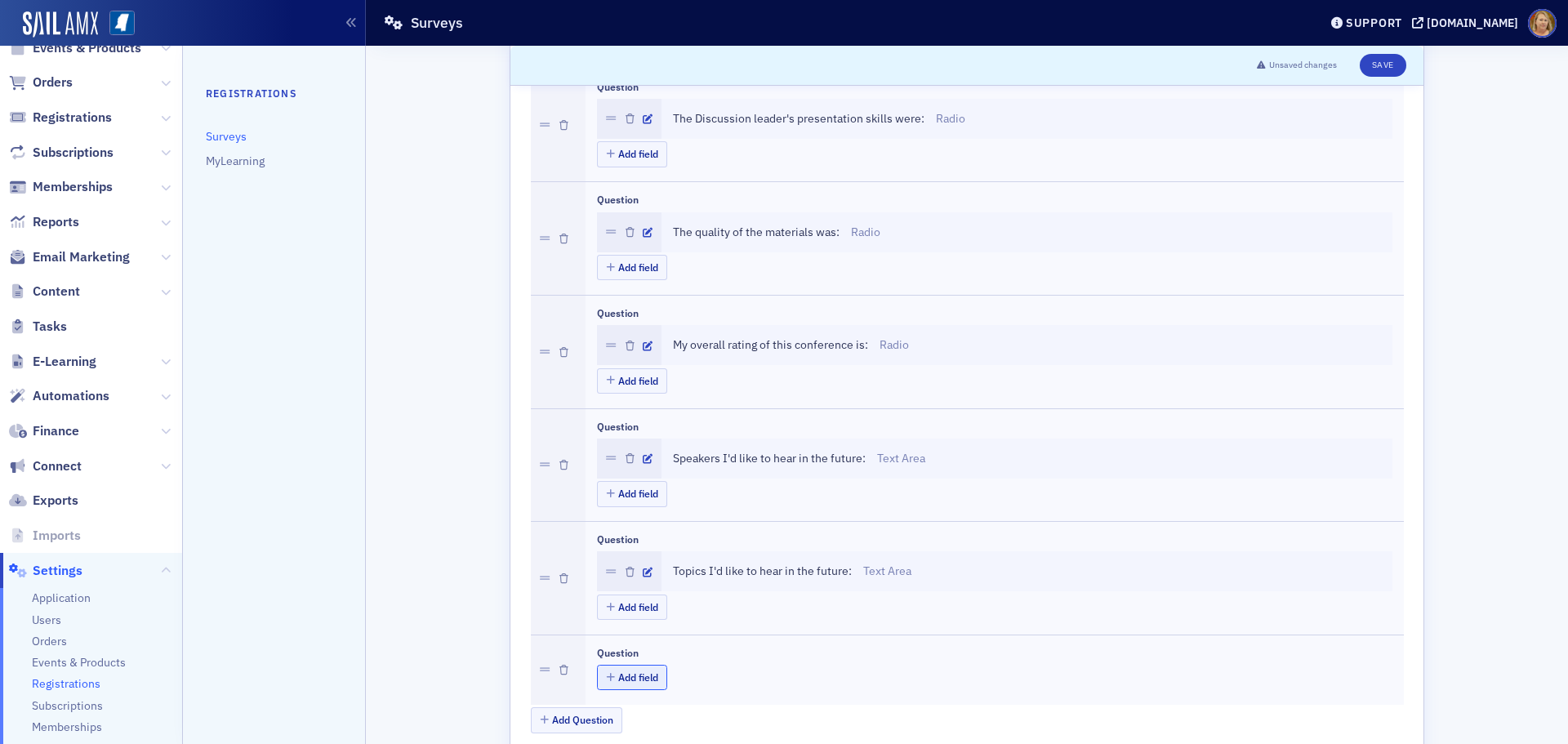
click at [614, 675] on button "Add field" at bounding box center [632, 677] width 71 height 25
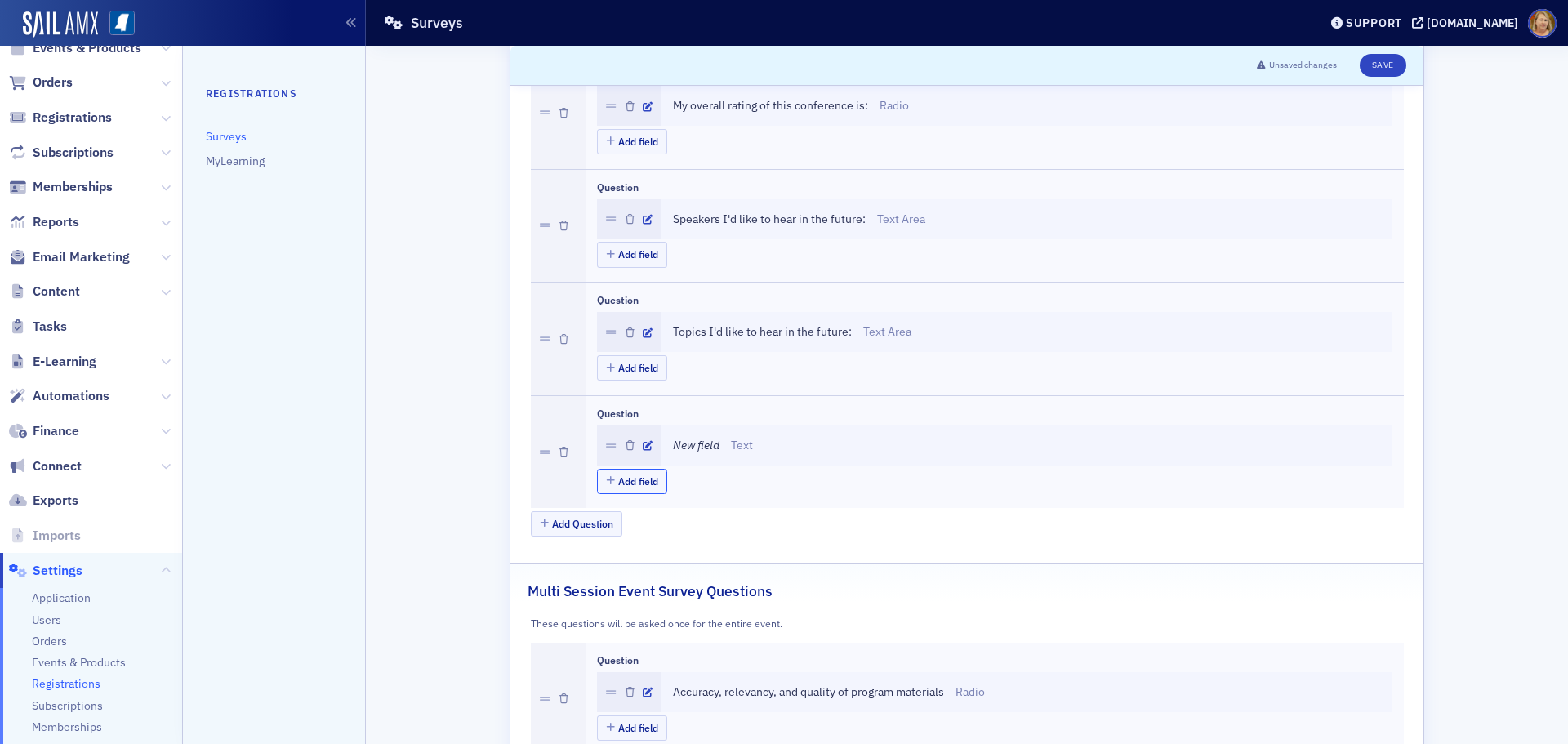
scroll to position [2775, 0]
click at [754, 446] on div "New field Text" at bounding box center [1027, 439] width 708 height 17
click at [642, 439] on icon "button" at bounding box center [647, 440] width 10 height 10
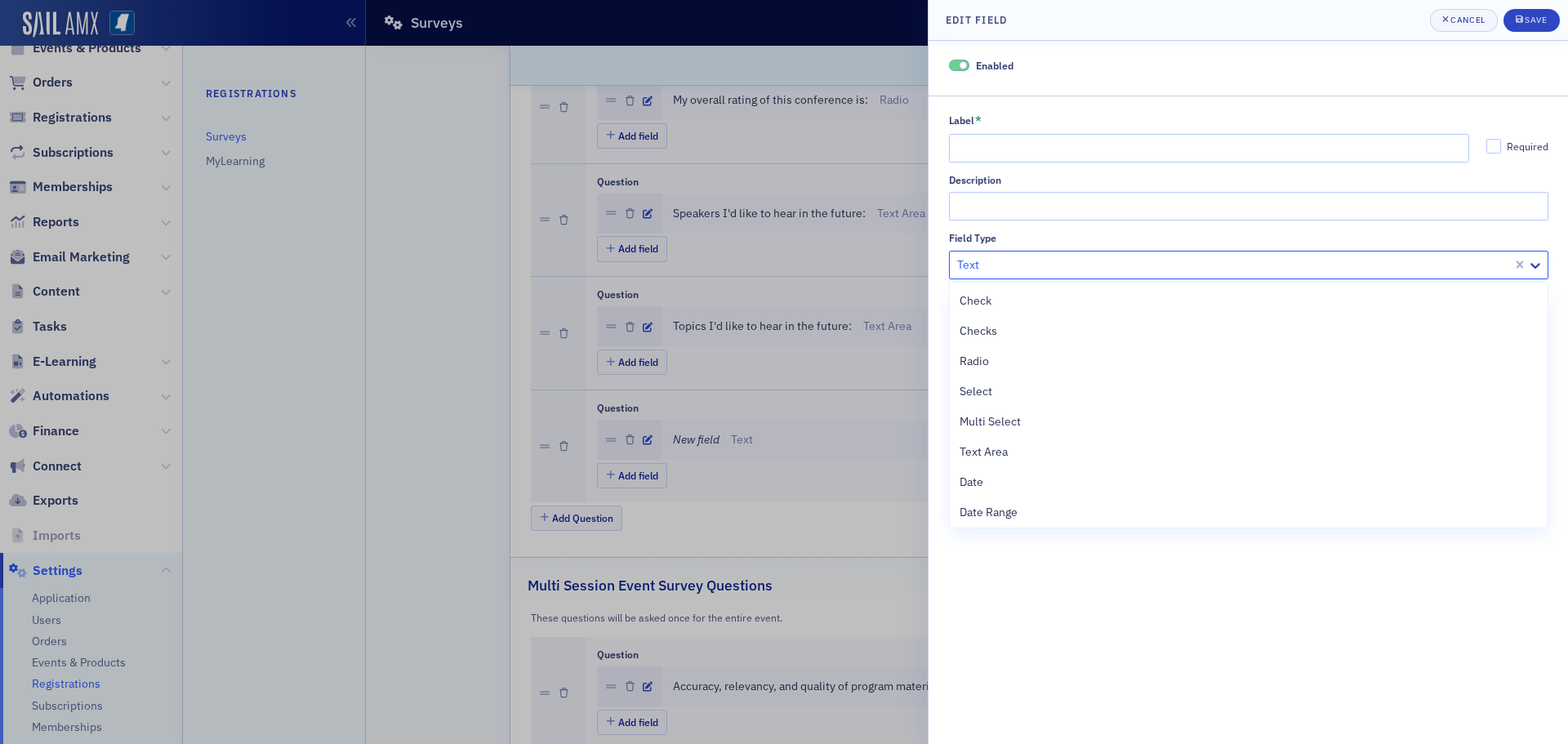
click at [1210, 266] on div at bounding box center [1233, 265] width 555 height 21
click at [1086, 357] on div "Radio" at bounding box center [1248, 361] width 579 height 17
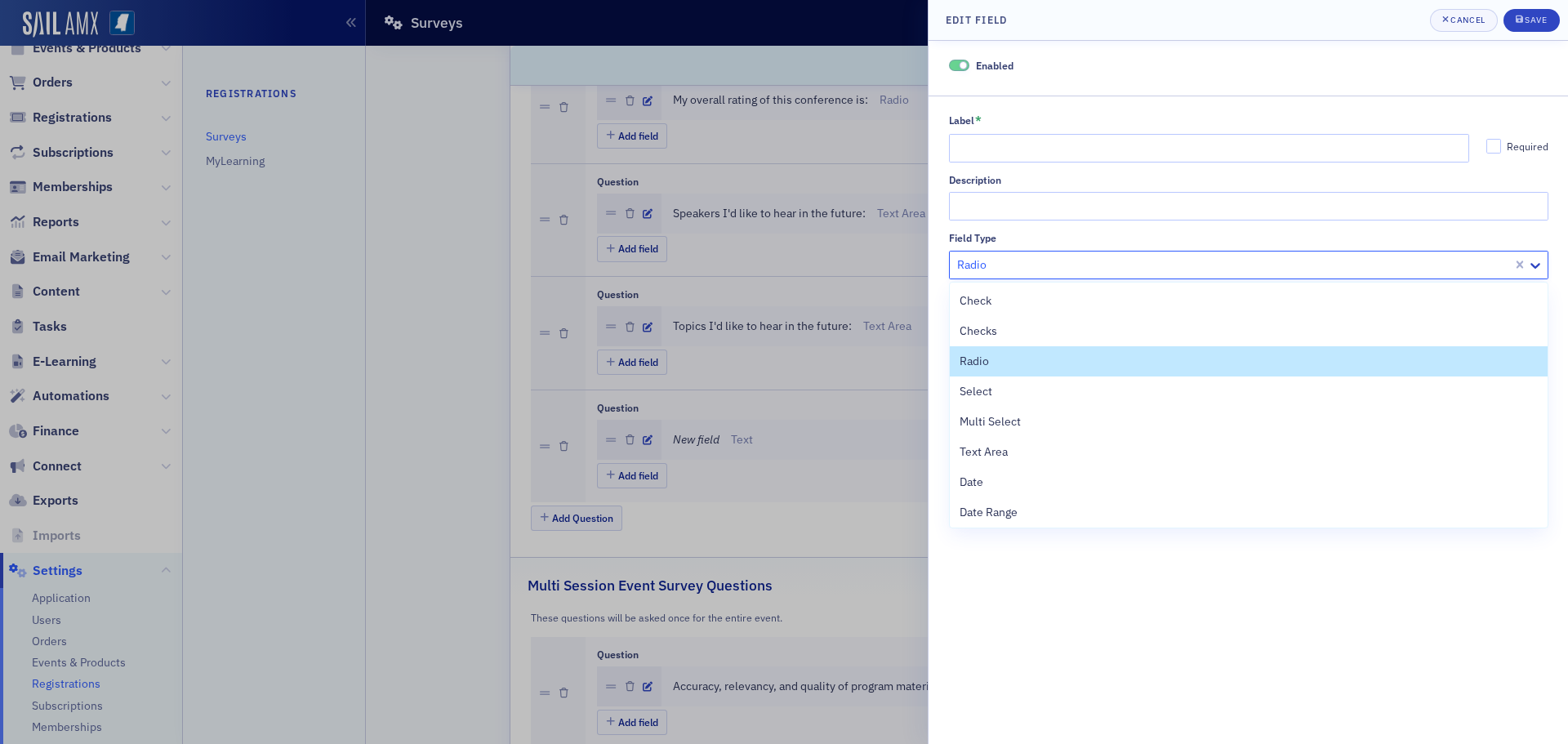
click at [1081, 273] on div at bounding box center [1233, 265] width 555 height 21
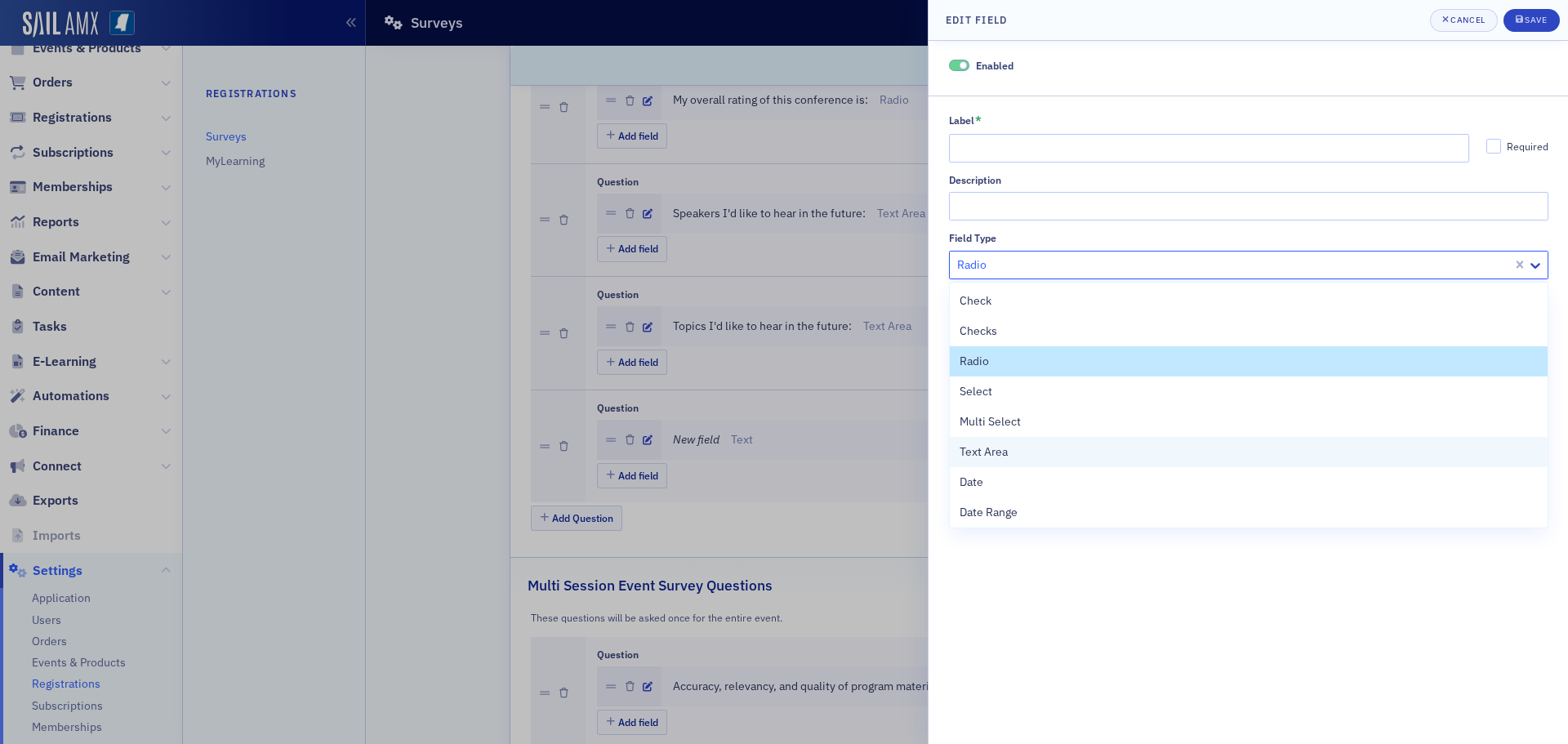
click at [1107, 447] on div "Text Area" at bounding box center [1248, 451] width 579 height 17
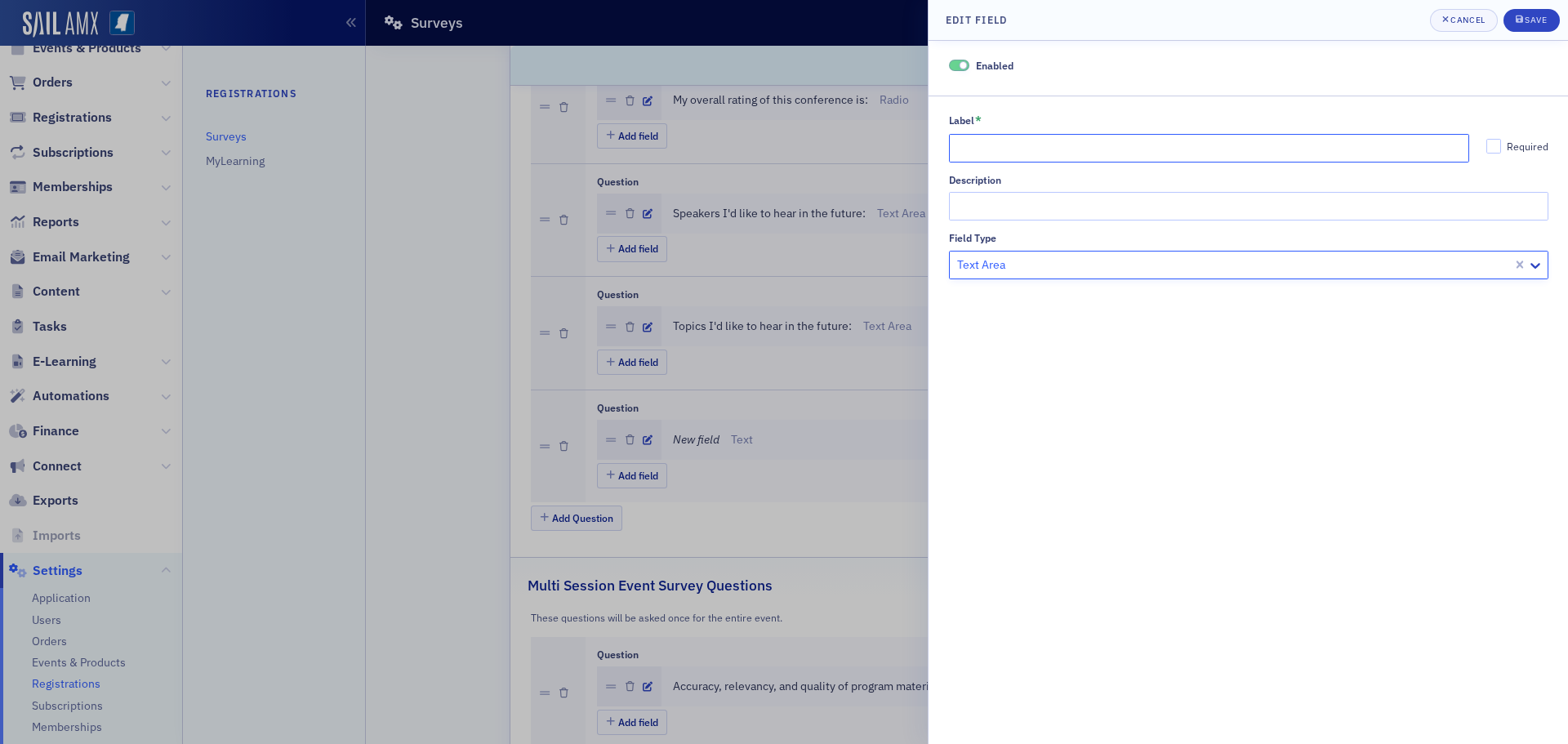
click at [989, 155] on input "Label *" at bounding box center [1209, 148] width 521 height 28
type input "Would you like to see a change in venue?"
click at [1530, 16] on div "Save" at bounding box center [1536, 20] width 22 height 9
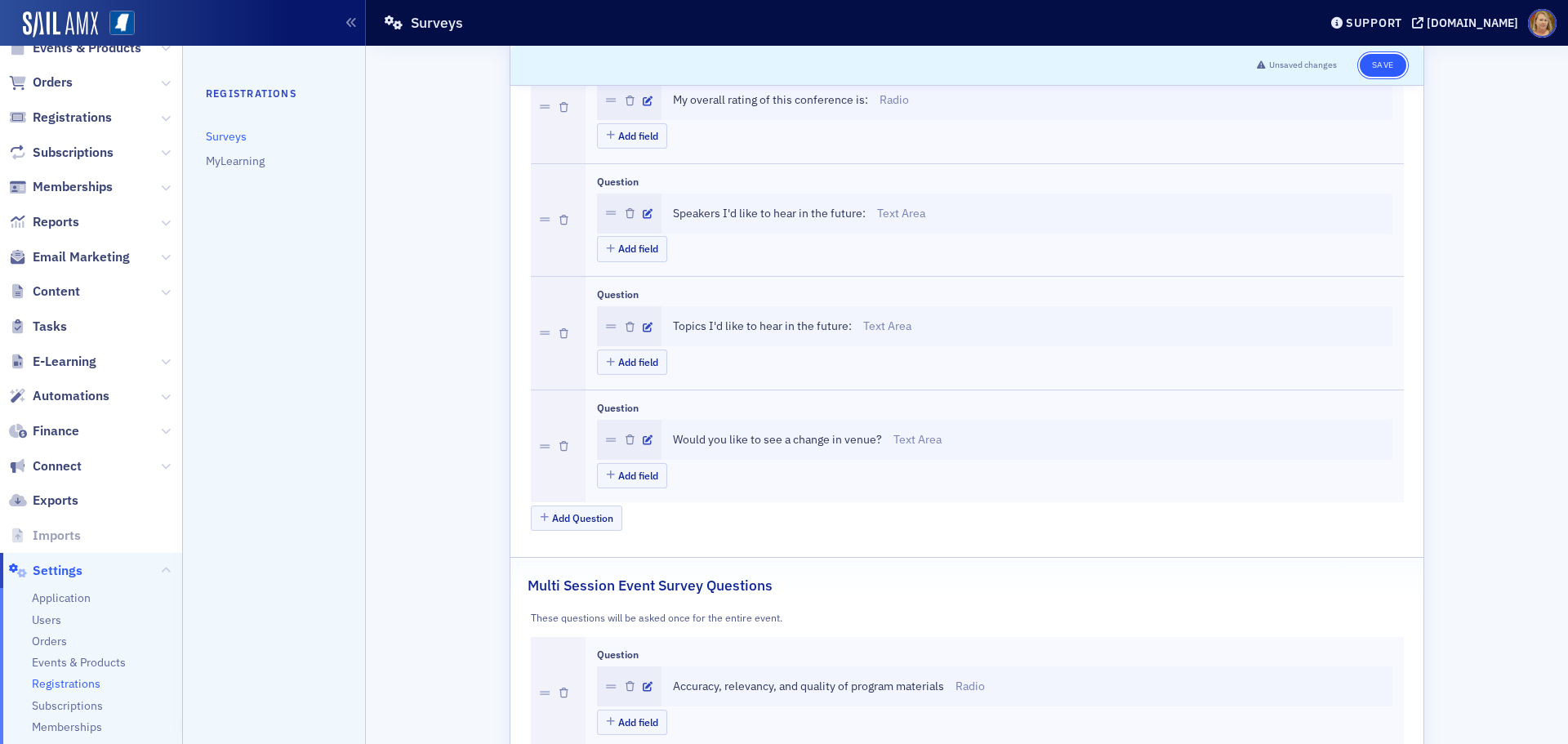
click at [1384, 70] on button "Save" at bounding box center [1382, 65] width 46 height 23
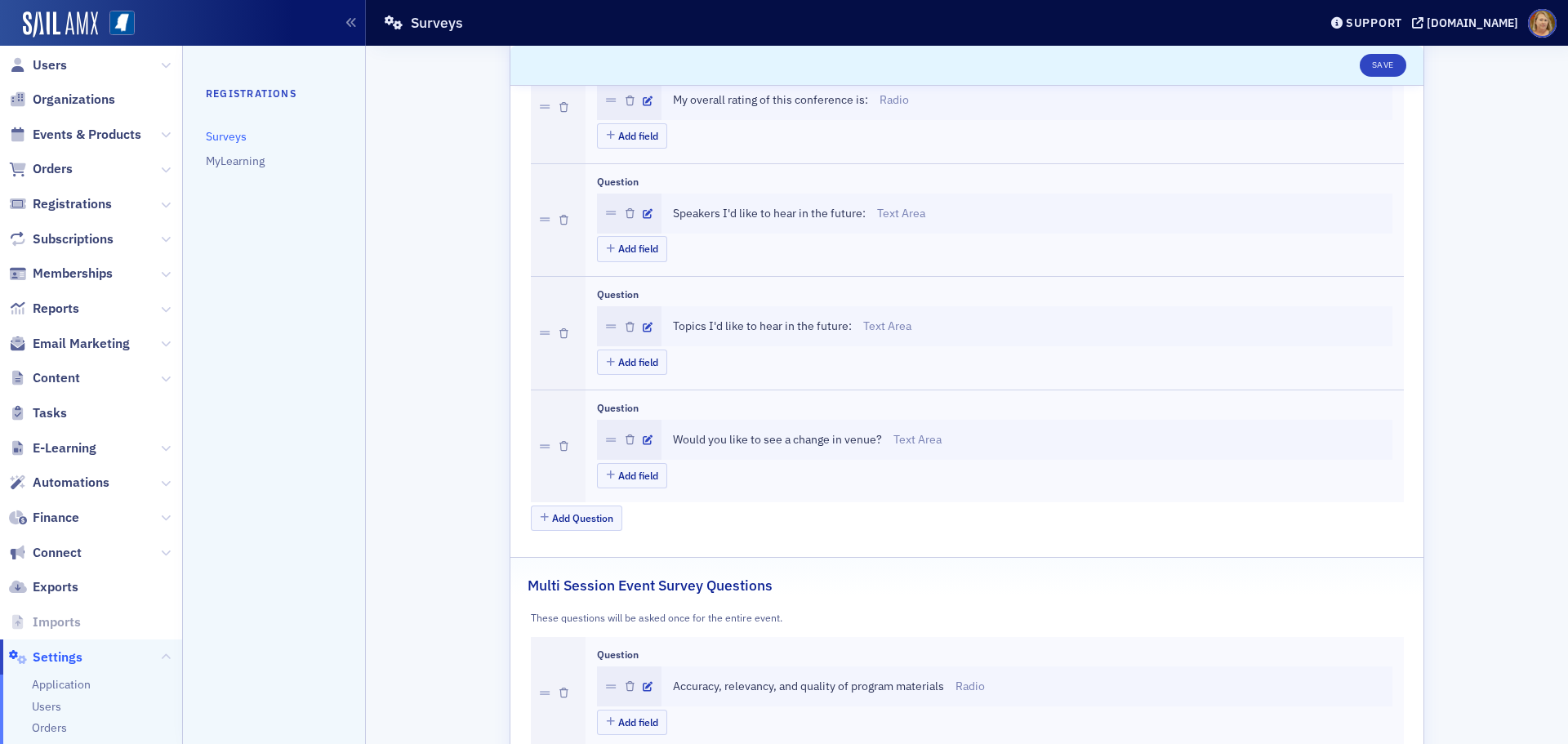
scroll to position [0, 0]
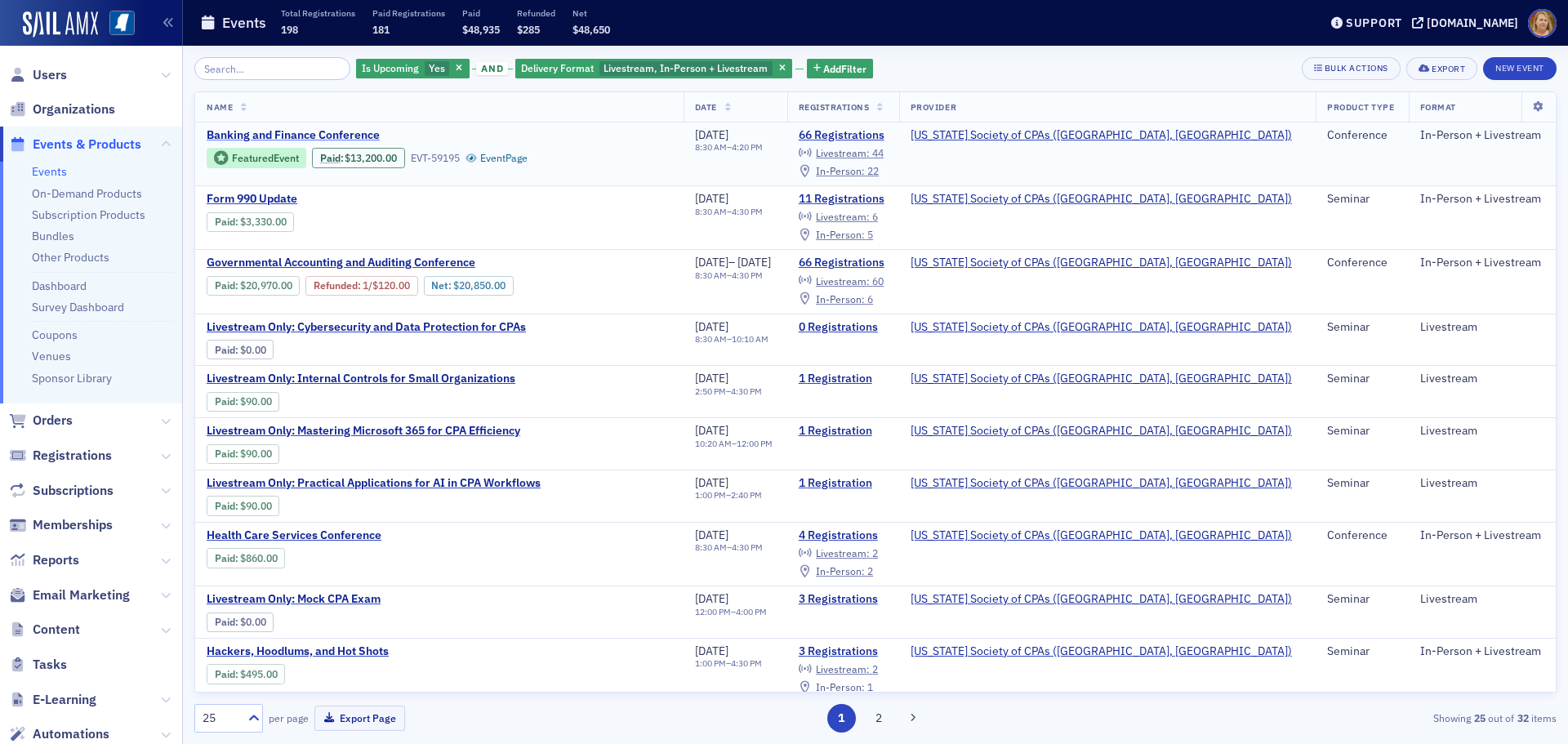
click at [281, 130] on span "Banking and Finance Conference" at bounding box center [344, 135] width 275 height 15
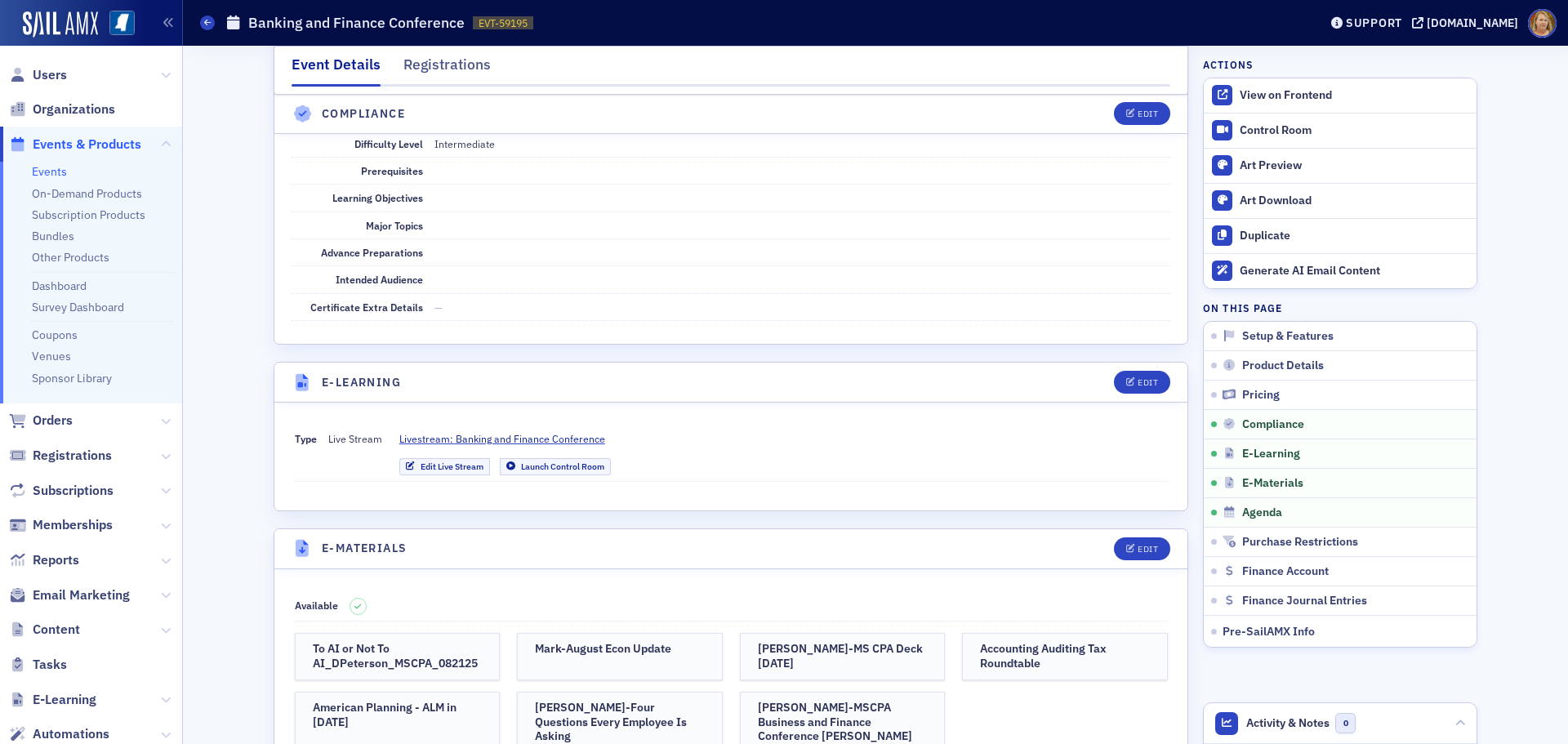
scroll to position [3183, 0]
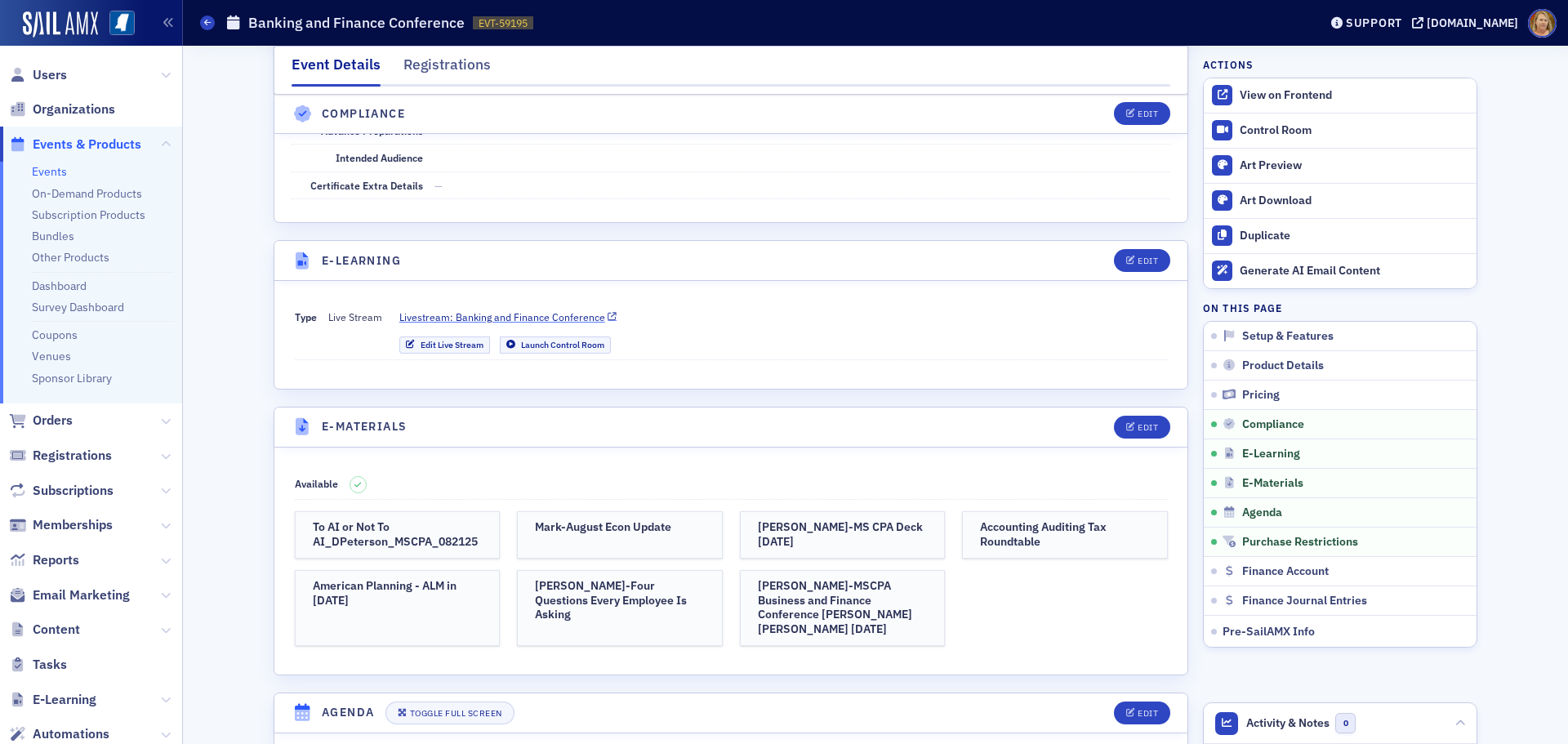
click at [521, 310] on span "Livestream: Banking and Finance Conference" at bounding box center [502, 317] width 206 height 15
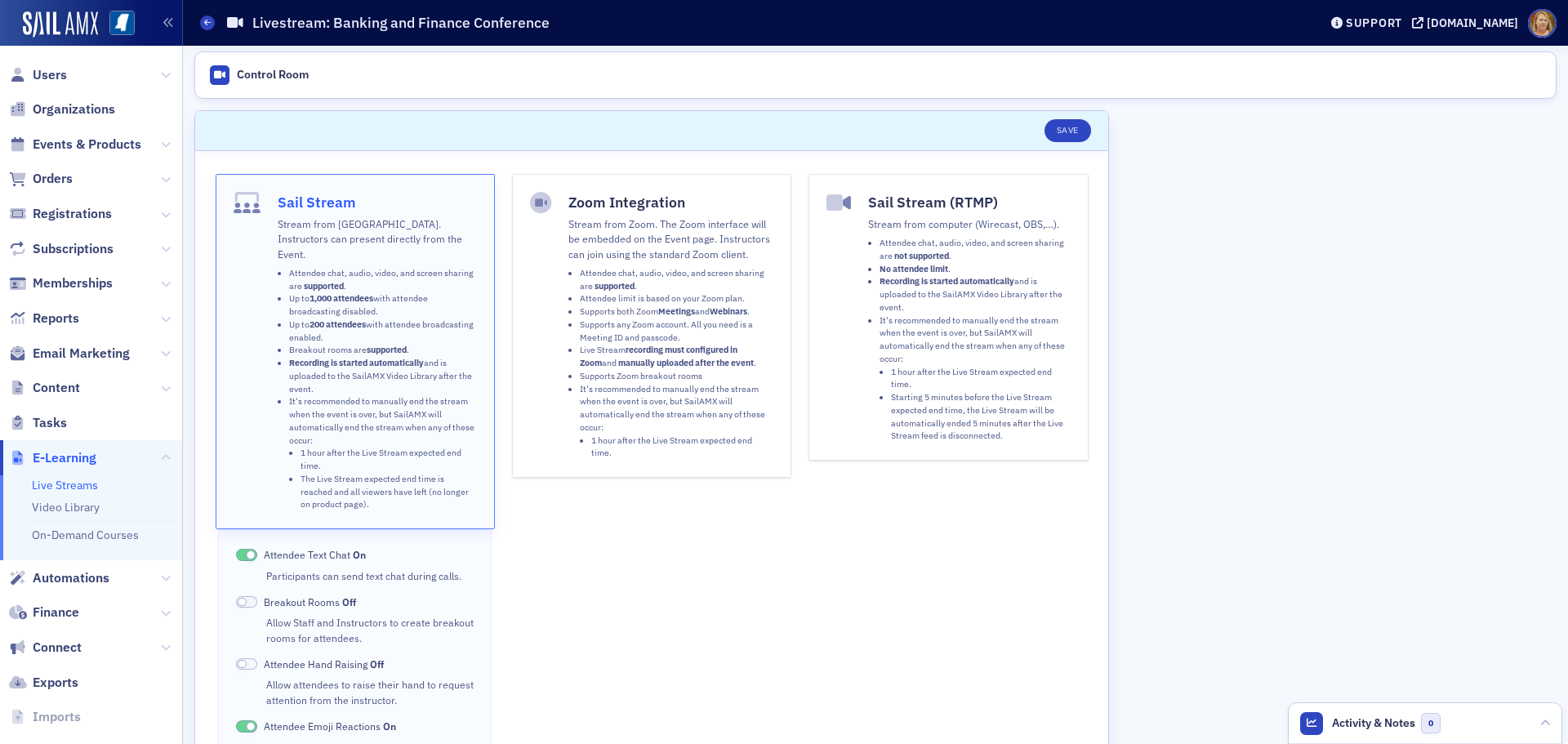
click at [436, 267] on li "Attendee chat, audio, video, and screen sharing are supported ." at bounding box center [383, 279] width 188 height 26
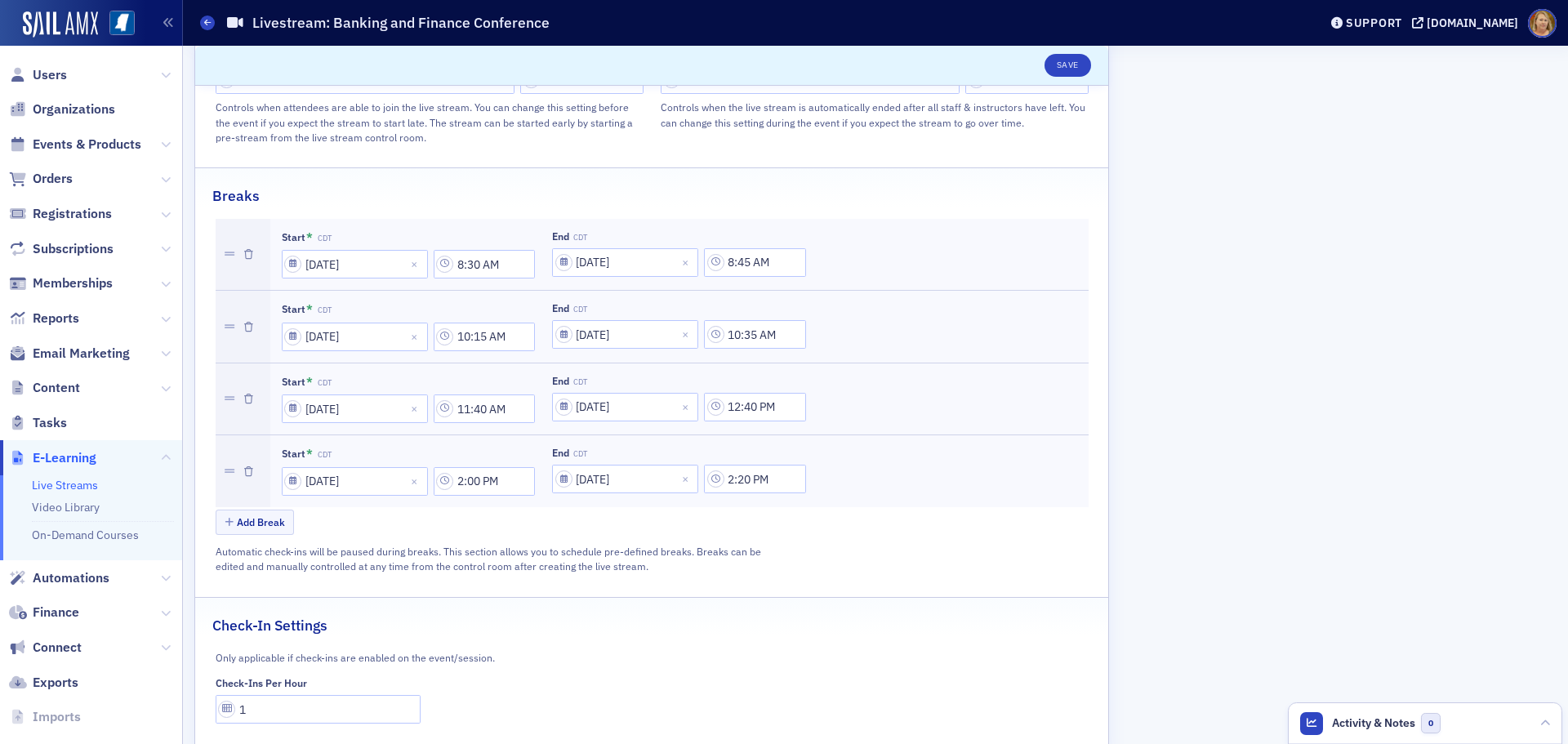
scroll to position [930, 0]
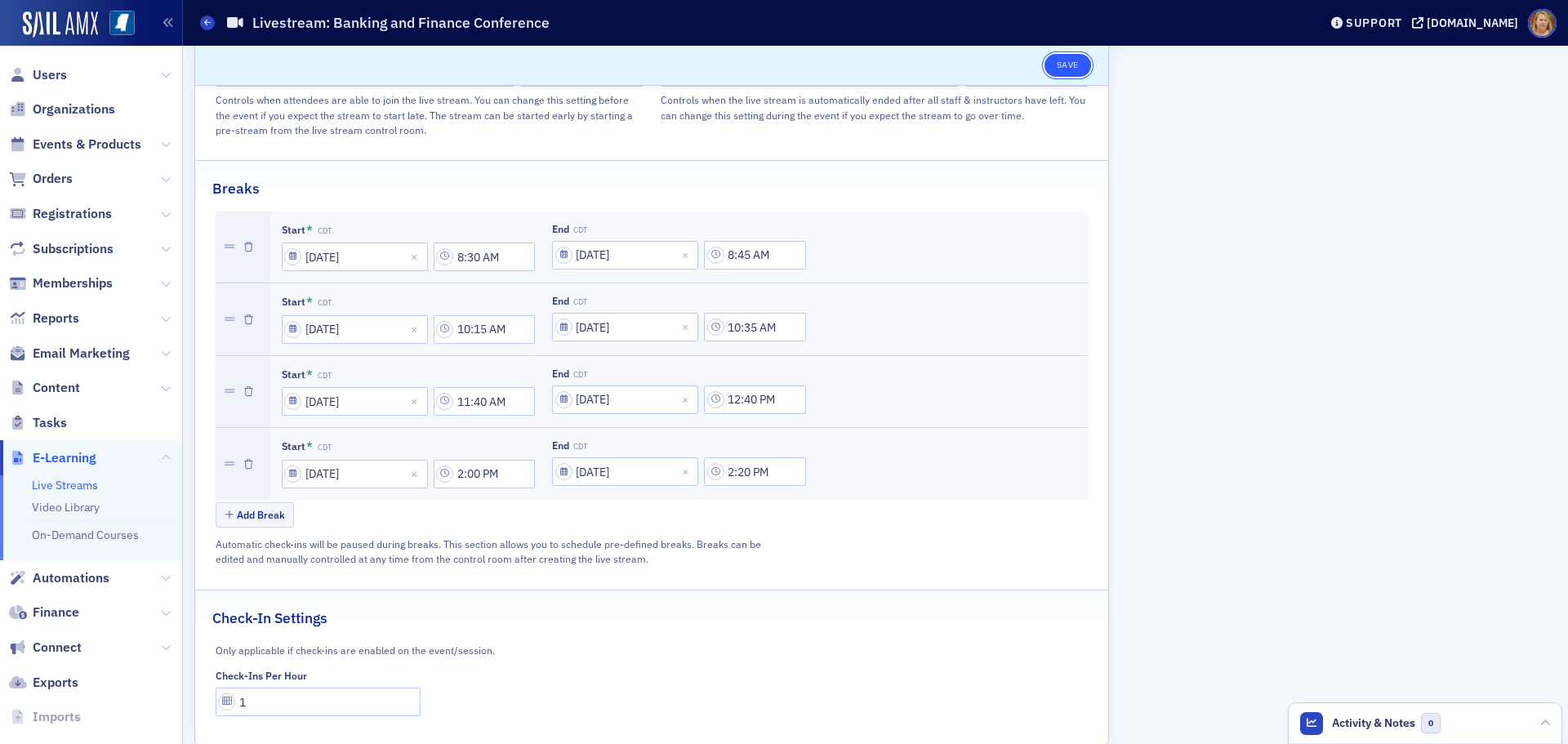
click at [1058, 68] on button "Save" at bounding box center [1067, 65] width 46 height 23
